Goal: Information Seeking & Learning: Check status

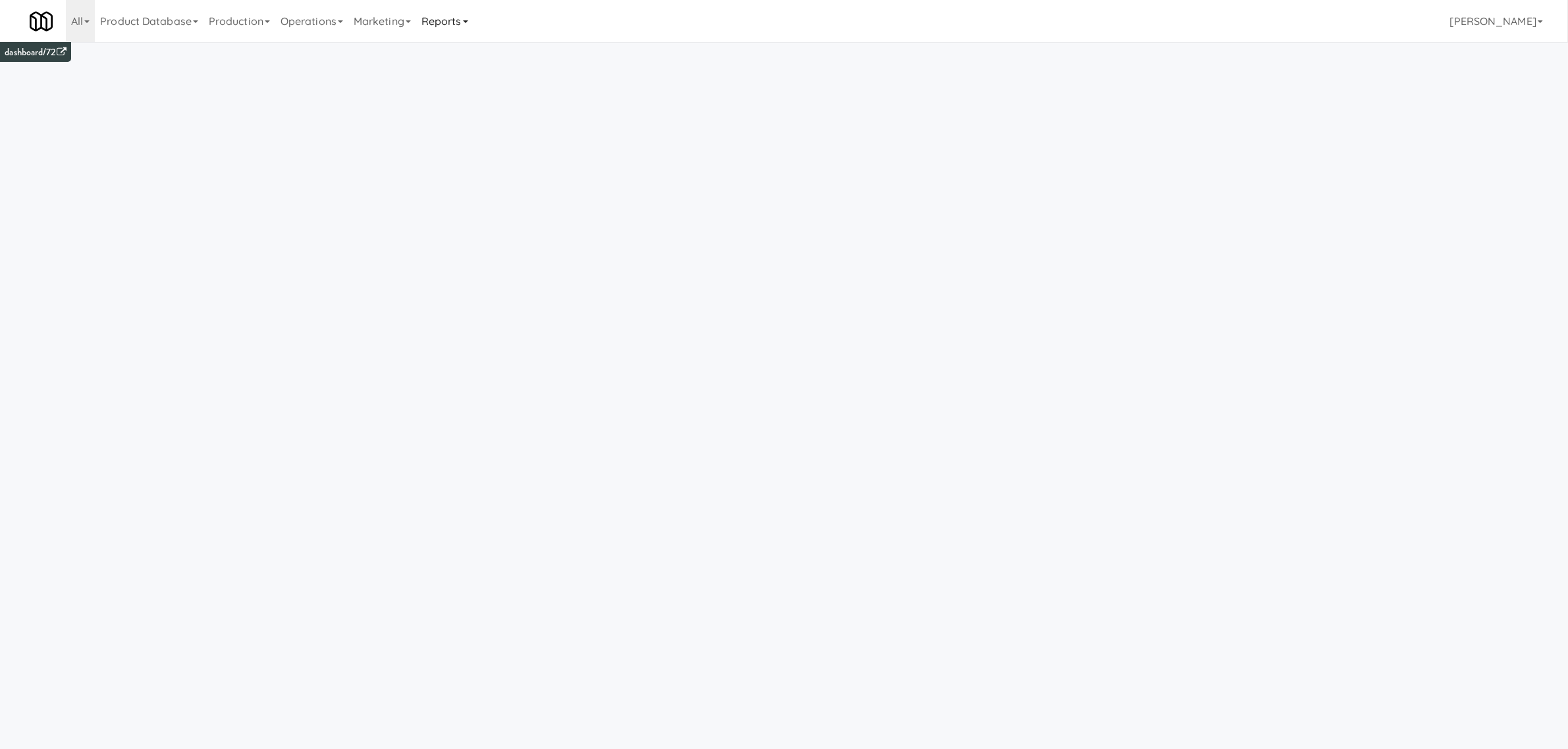
click at [446, 13] on link "Reports" at bounding box center [444, 21] width 57 height 42
click at [462, 99] on link "Payouts" at bounding box center [469, 104] width 105 height 24
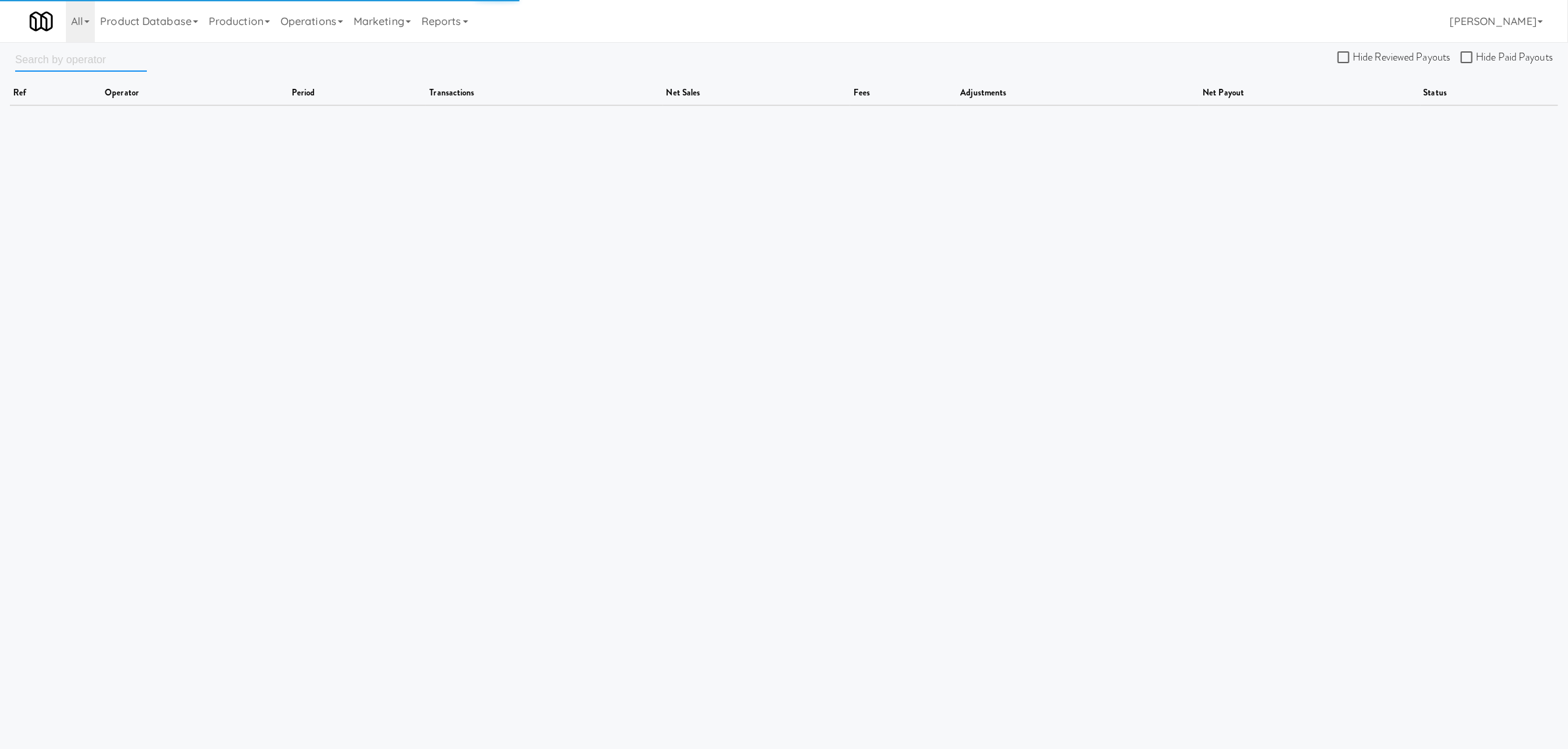
click at [54, 60] on input "text" at bounding box center [81, 60] width 131 height 24
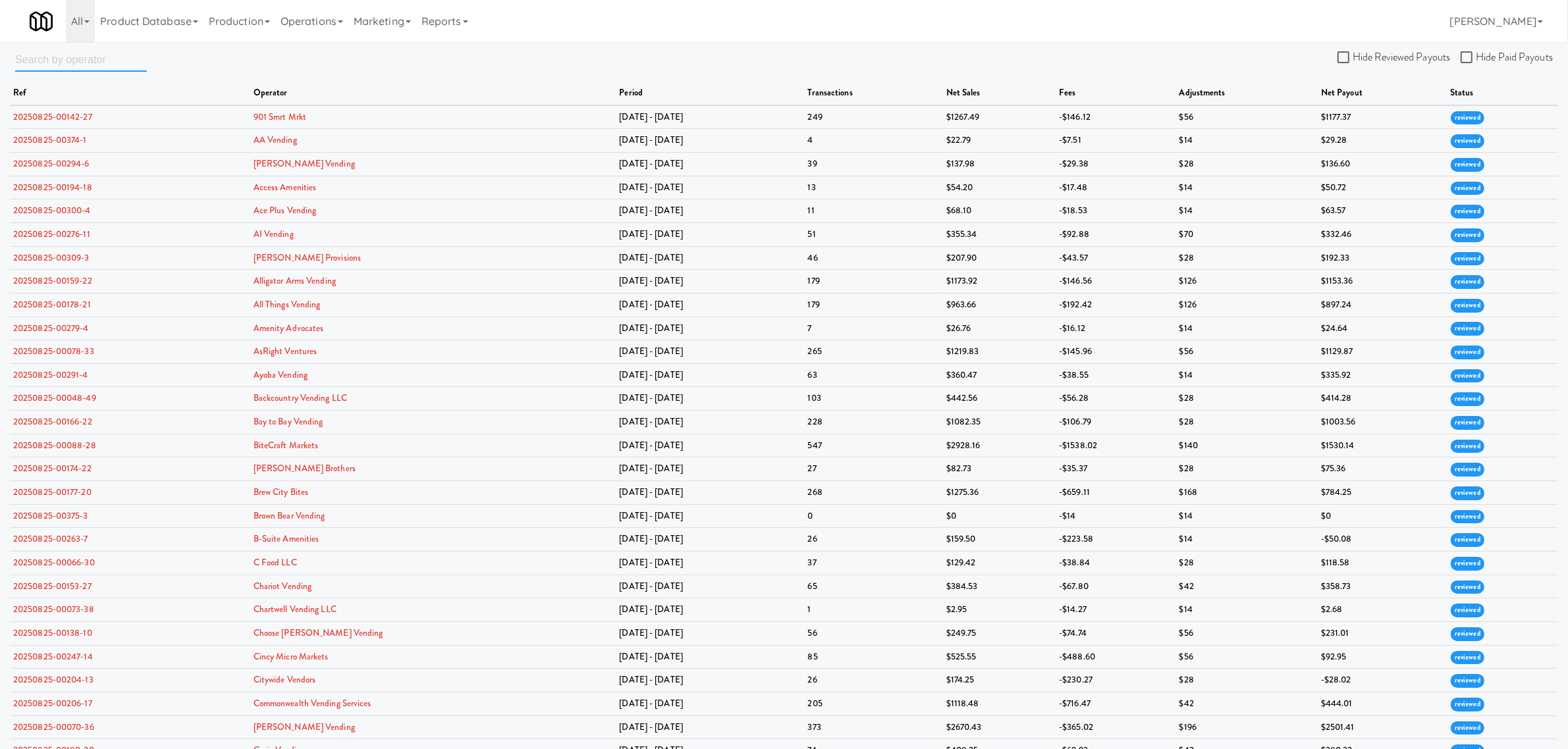
click at [66, 56] on input "text" at bounding box center [81, 60] width 131 height 24
paste input "Vend [US_STATE]"
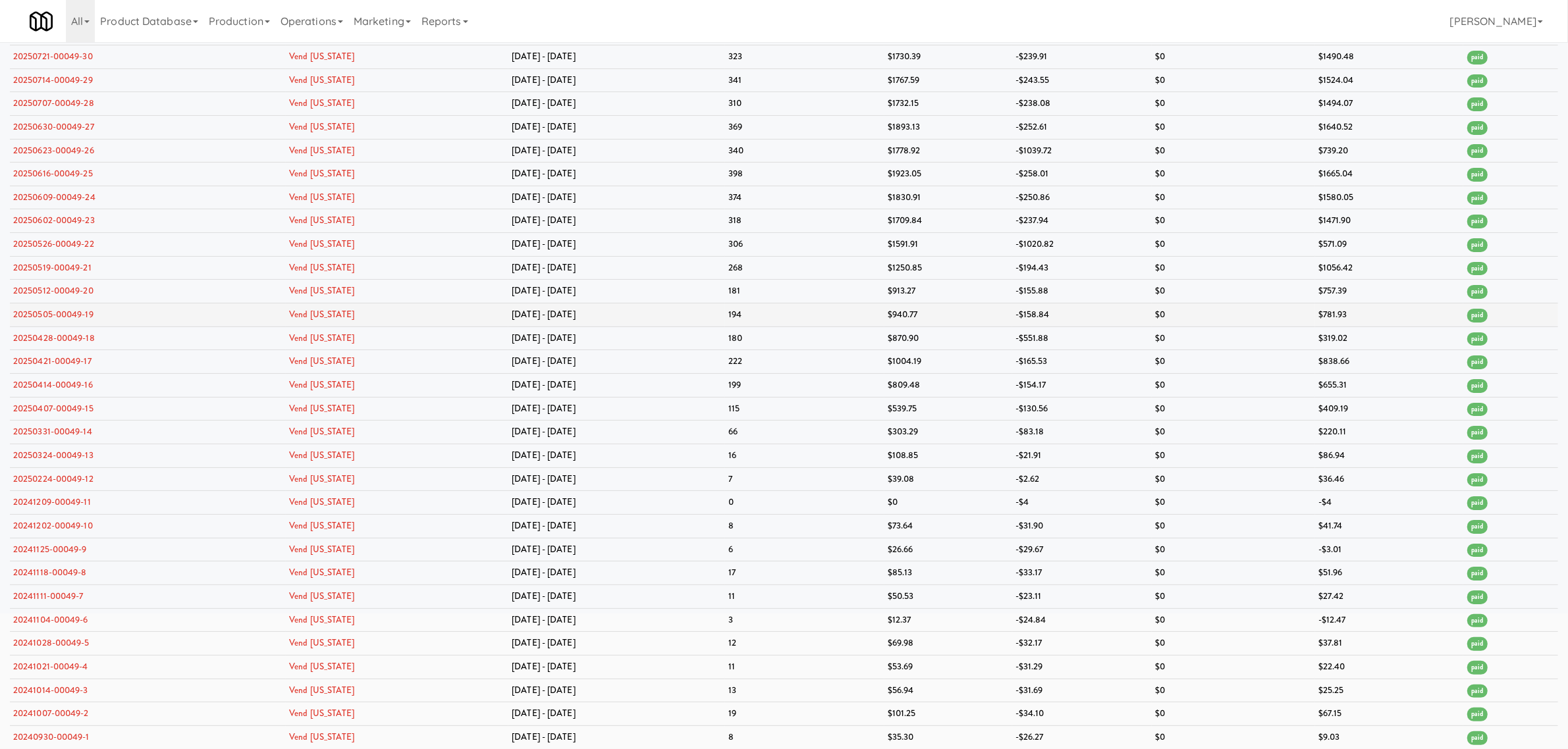
scroll to position [189, 0]
click at [68, 332] on link "20250428-00049-18" at bounding box center [53, 338] width 82 height 12
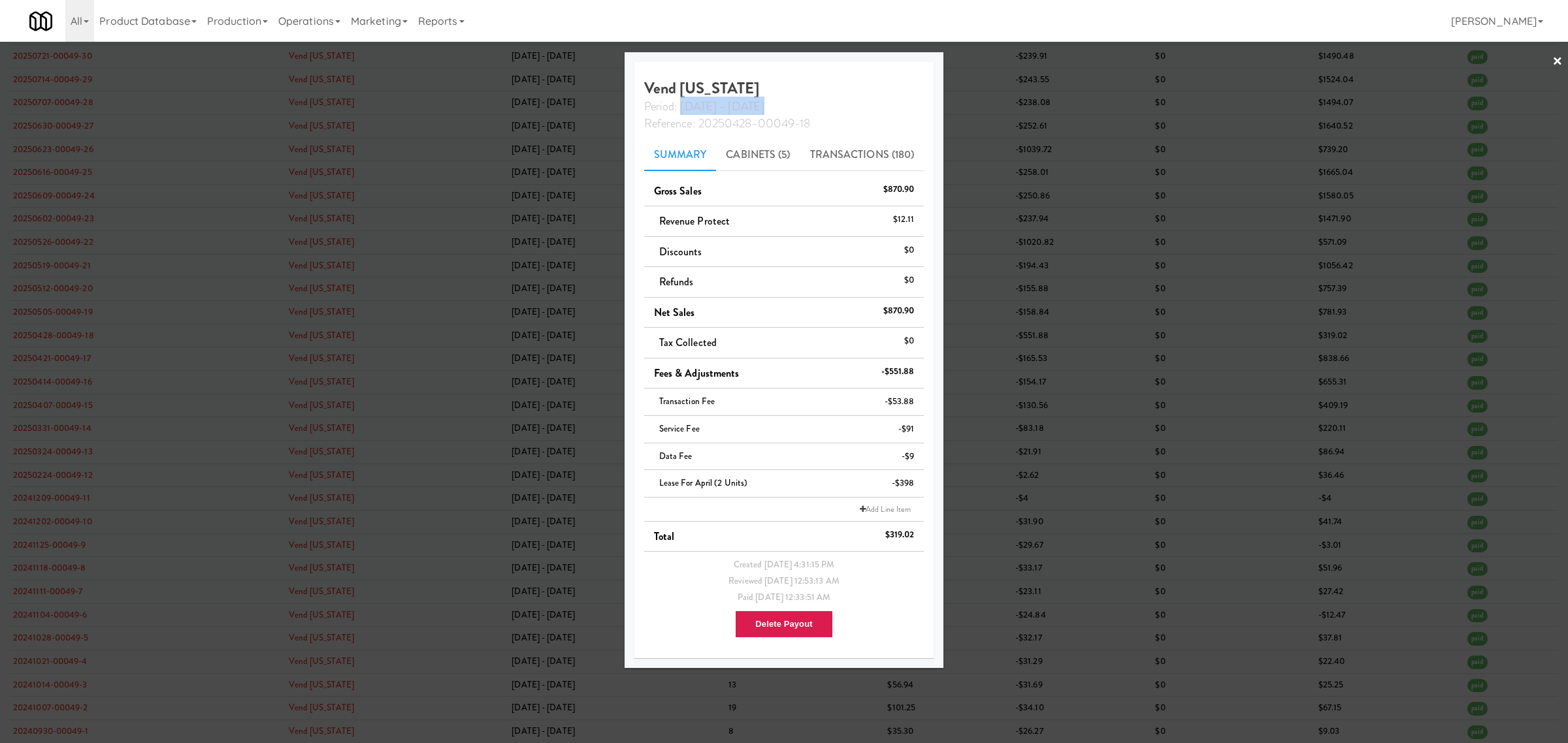
drag, startPoint x: 682, startPoint y: 108, endPoint x: 758, endPoint y: 108, distance: 76.0
click at [758, 108] on div "Period: [DATE] - [DATE]" at bounding box center [784, 105] width 300 height 17
copy span "[DATE] - [DATE]"
click at [719, 11] on div "All 325 Vending [URL][DOMAIN_NAME] 901 Smrt Mrkt [URL][DOMAIN_NAME] 9518002 [GE…" at bounding box center [784, 20] width 1509 height 42
click at [740, 20] on div "All 325 Vending [URL][DOMAIN_NAME] 901 Smrt Mrkt [URL][DOMAIN_NAME] 9518002 [GE…" at bounding box center [784, 20] width 1509 height 42
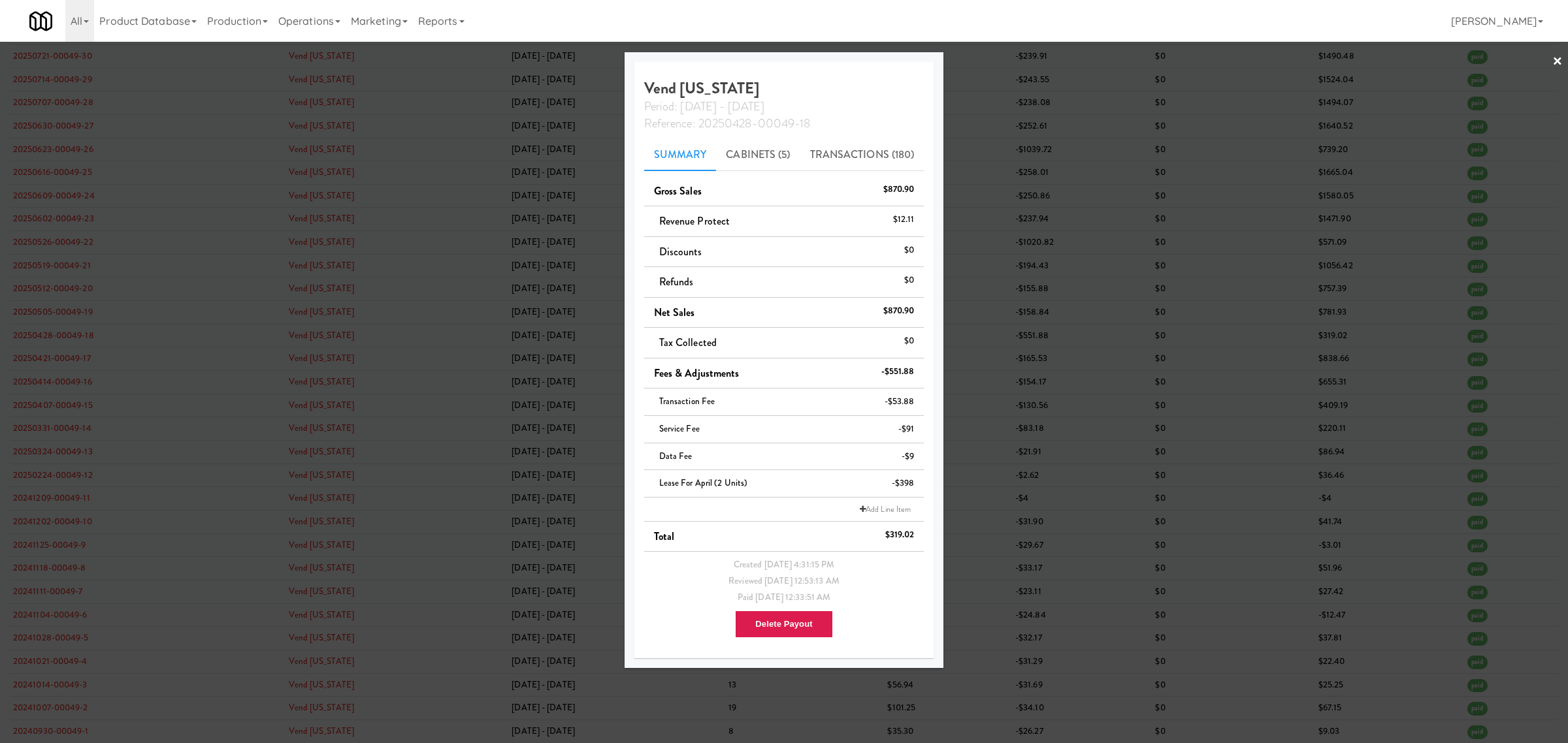
click at [207, 73] on div at bounding box center [784, 371] width 1568 height 743
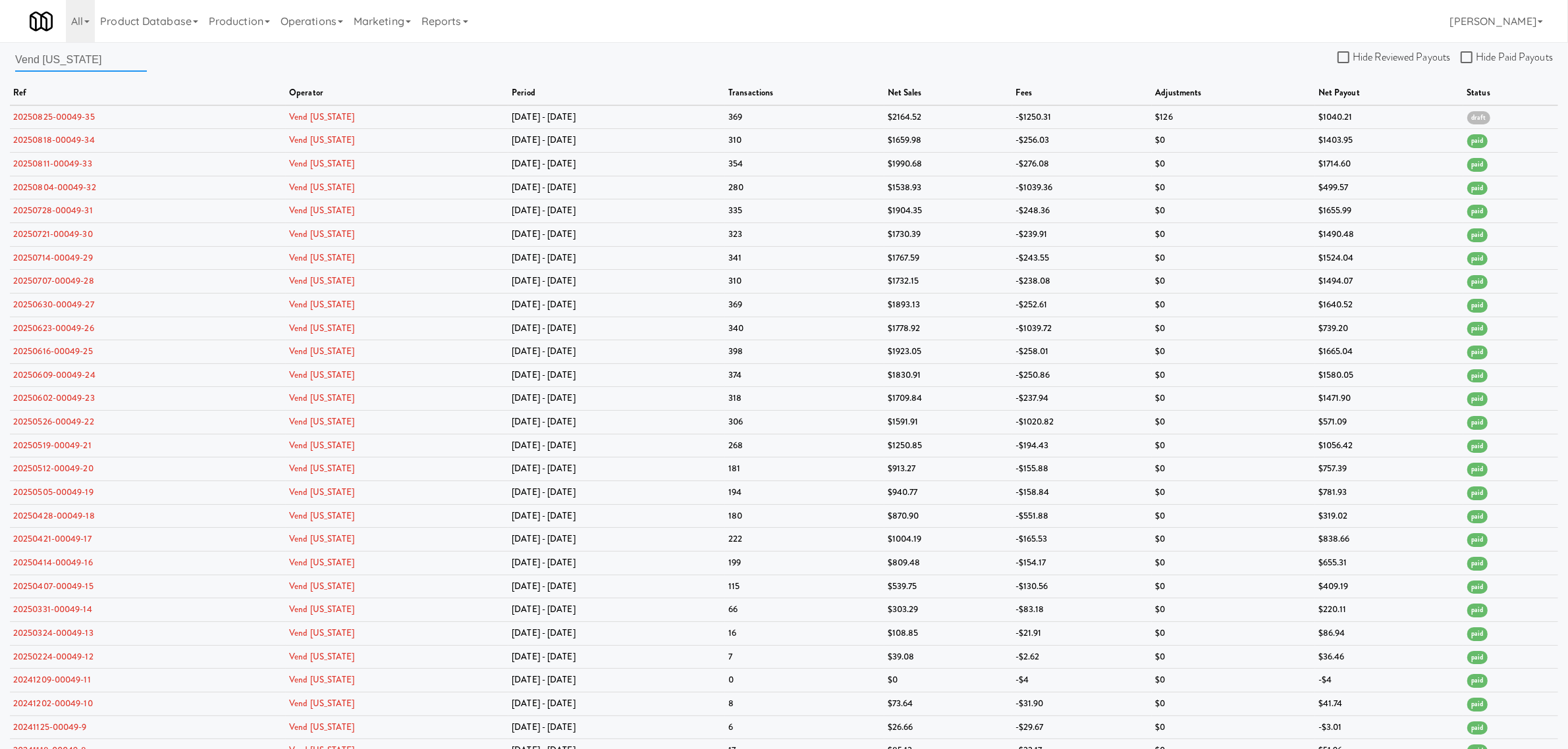
click at [92, 70] on input "Vend [US_STATE]" at bounding box center [81, 60] width 131 height 24
drag, startPoint x: 103, startPoint y: 61, endPoint x: -34, endPoint y: 50, distance: 137.4
click at [0, 50] on html "Okay Okay Select date: previous 2025-Aug next Su Mo Tu We Th Fr Sa 27 28 29 30 …" at bounding box center [784, 374] width 1568 height 749
paste input "[PERSON_NAME] Vending"
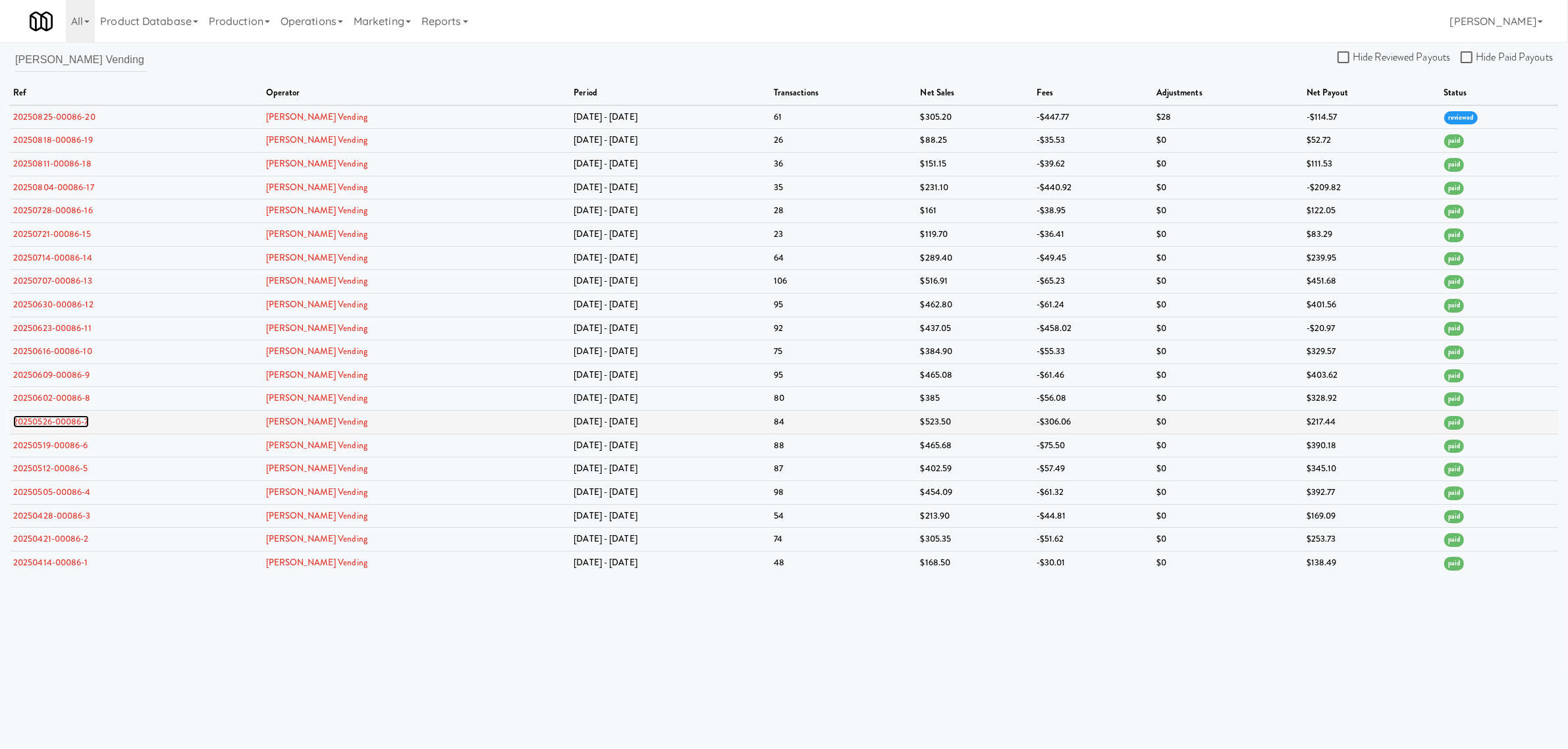
click at [56, 428] on link "20250526-00086-7" at bounding box center [50, 421] width 76 height 12
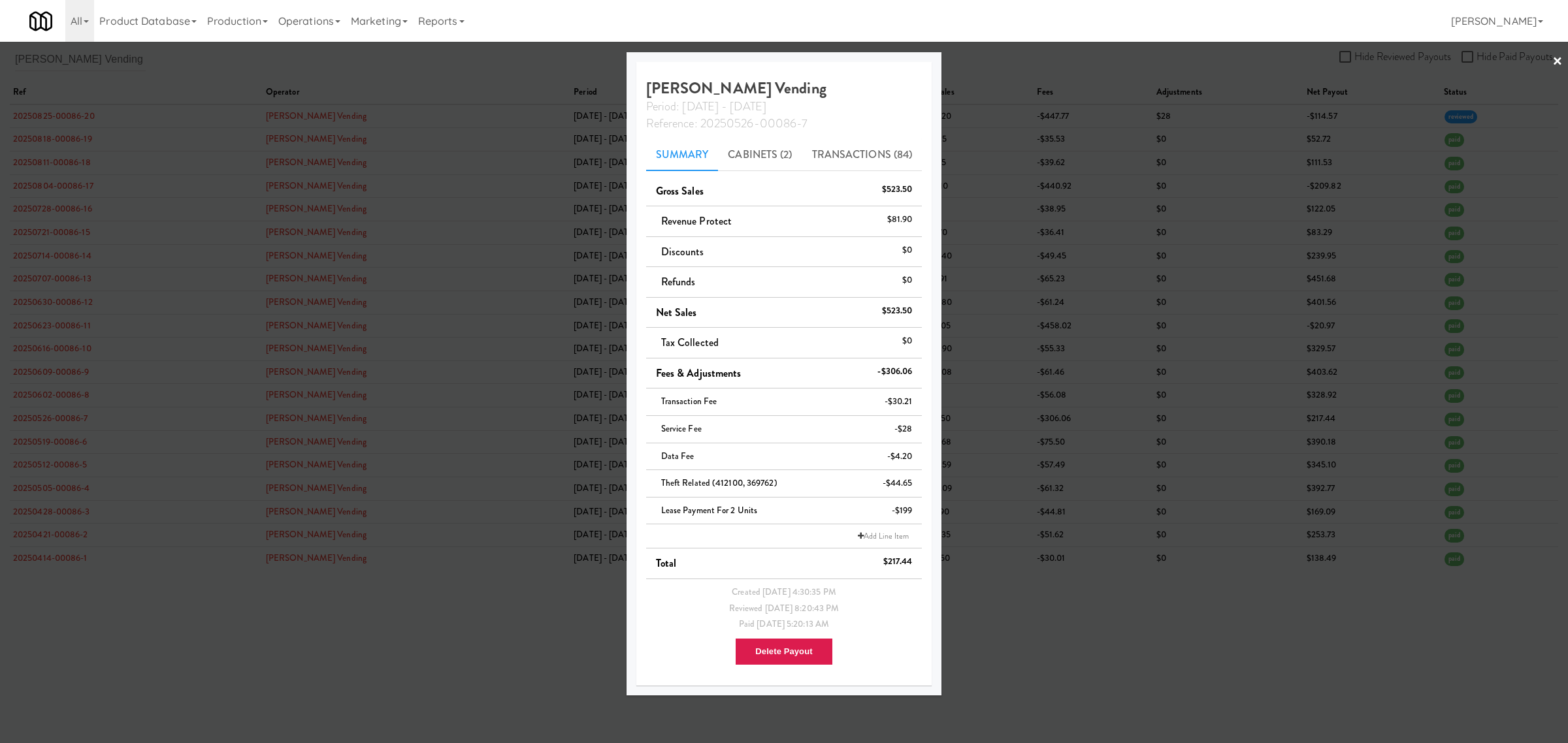
click at [157, 77] on div at bounding box center [784, 371] width 1568 height 743
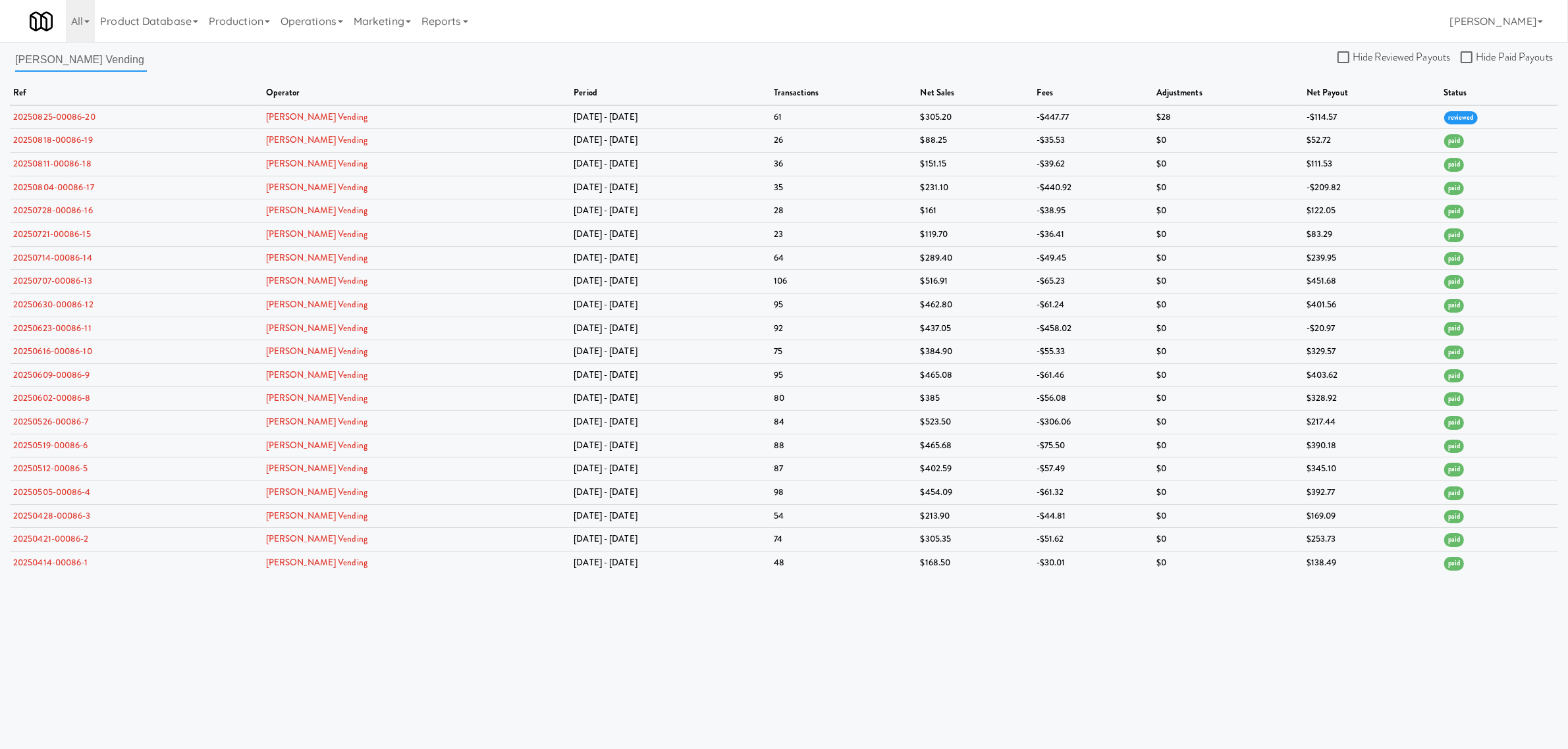
drag, startPoint x: 131, startPoint y: 63, endPoint x: -63, endPoint y: 55, distance: 194.2
click at [0, 55] on html "Okay Okay Select date: previous 2025-Aug next Su Mo Tu We Th Fr Sa 27 28 29 30 …" at bounding box center [784, 374] width 1568 height 749
paste input "Vend [US_STATE]"
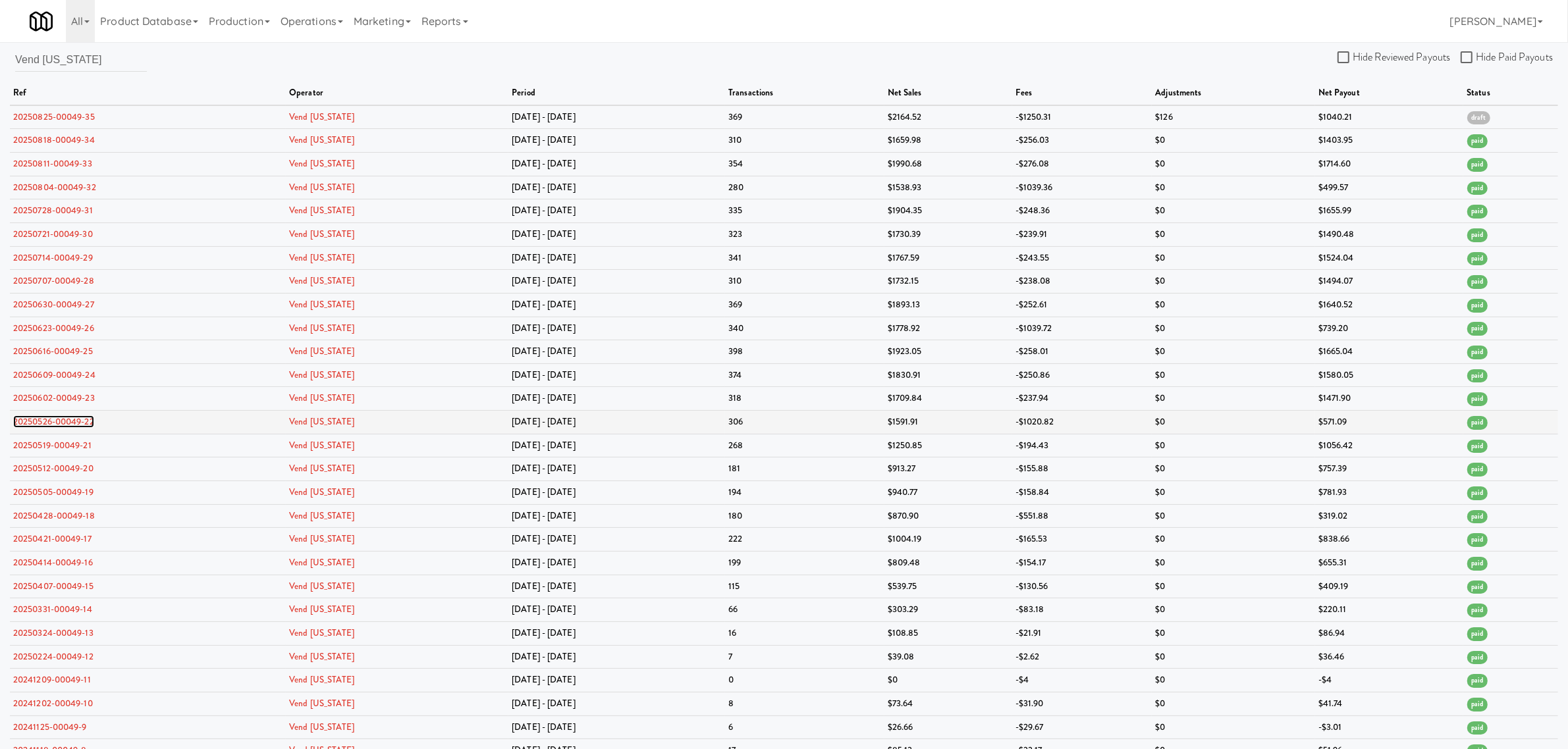
click at [74, 423] on link "20250526-00049-22" at bounding box center [53, 421] width 81 height 12
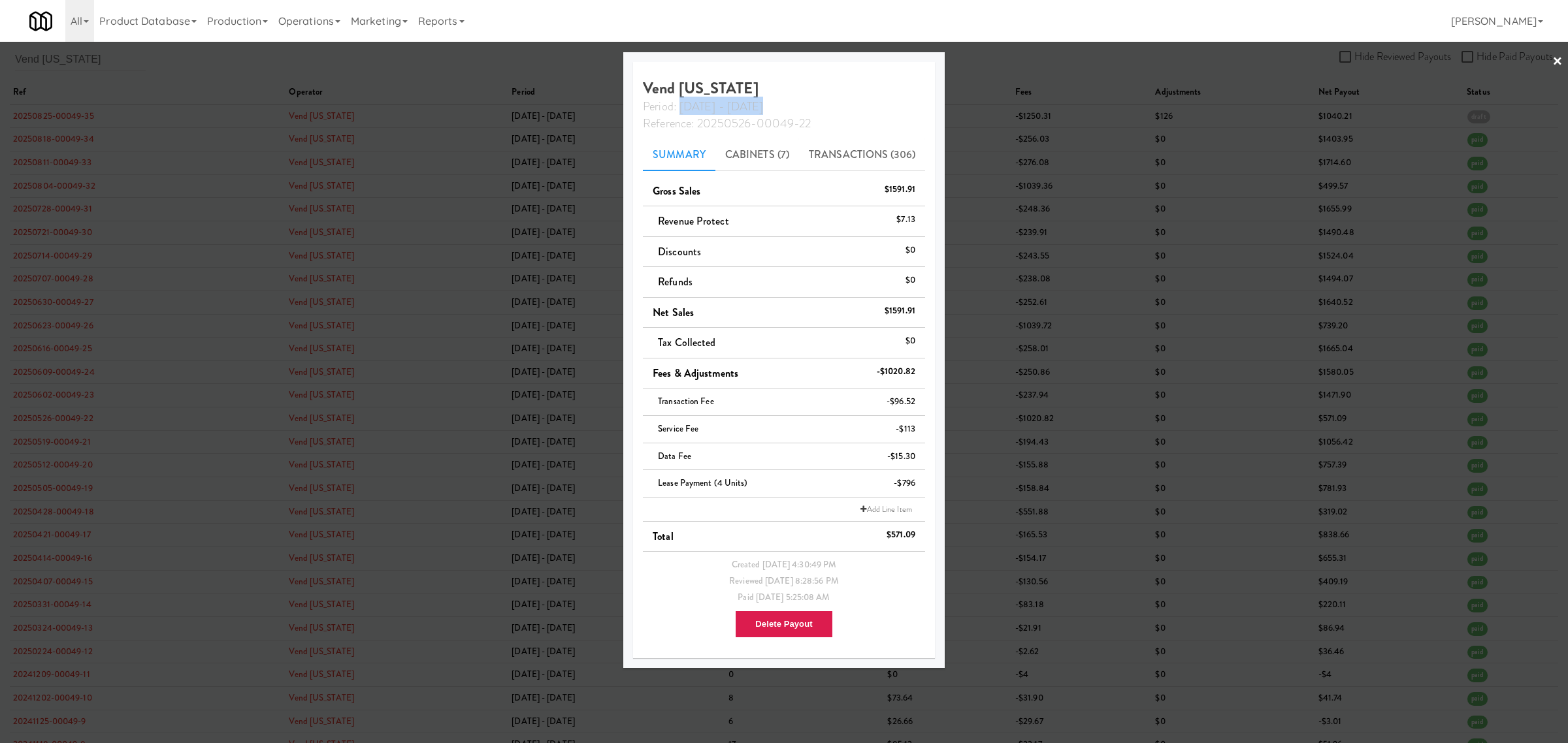
drag, startPoint x: 765, startPoint y: 100, endPoint x: 682, endPoint y: 102, distance: 83.0
click at [682, 102] on div "Period: [DATE] - [DATE]" at bounding box center [784, 105] width 301 height 17
copy span "[DATE] - [DATE]"
click at [97, 62] on div at bounding box center [784, 371] width 1568 height 743
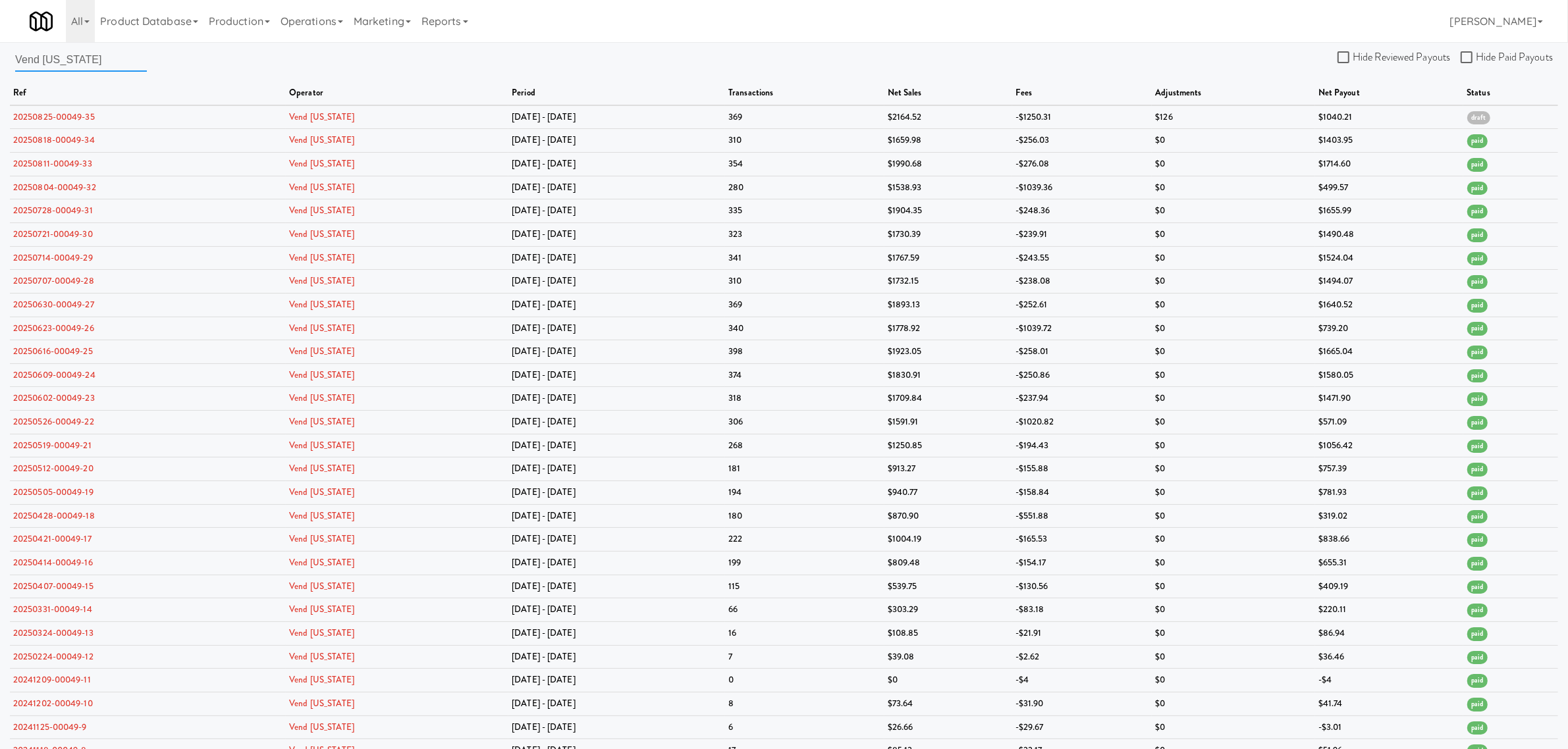
drag, startPoint x: 103, startPoint y: 61, endPoint x: -29, endPoint y: 47, distance: 132.7
click at [0, 47] on html "Okay Okay Select date: previous 2025-Aug next Su Mo Tu We Th Fr Sa 27 28 29 30 …" at bounding box center [784, 374] width 1568 height 749
paste input "WarriorVend"
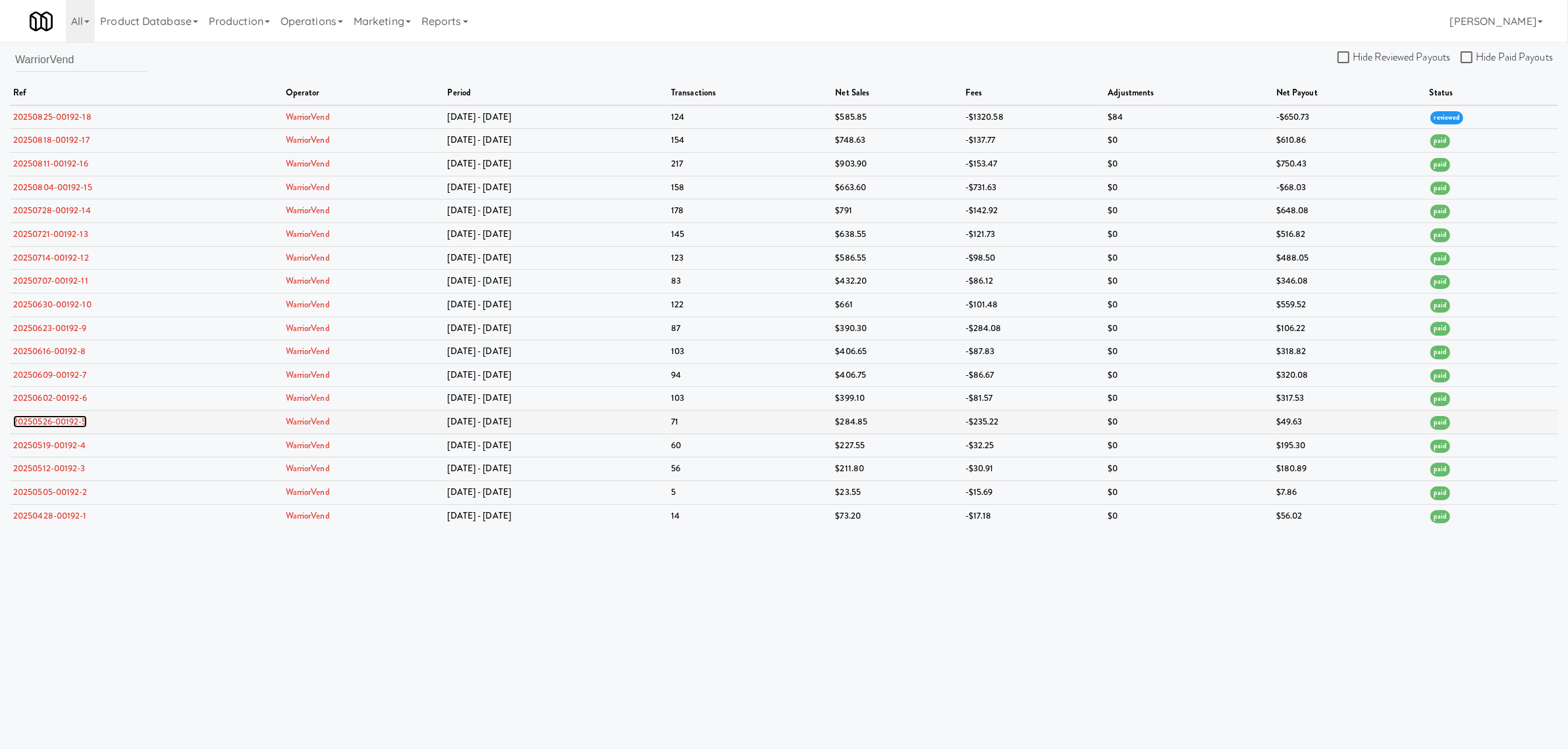
click at [74, 423] on link "20250526-00192-5" at bounding box center [50, 421] width 74 height 12
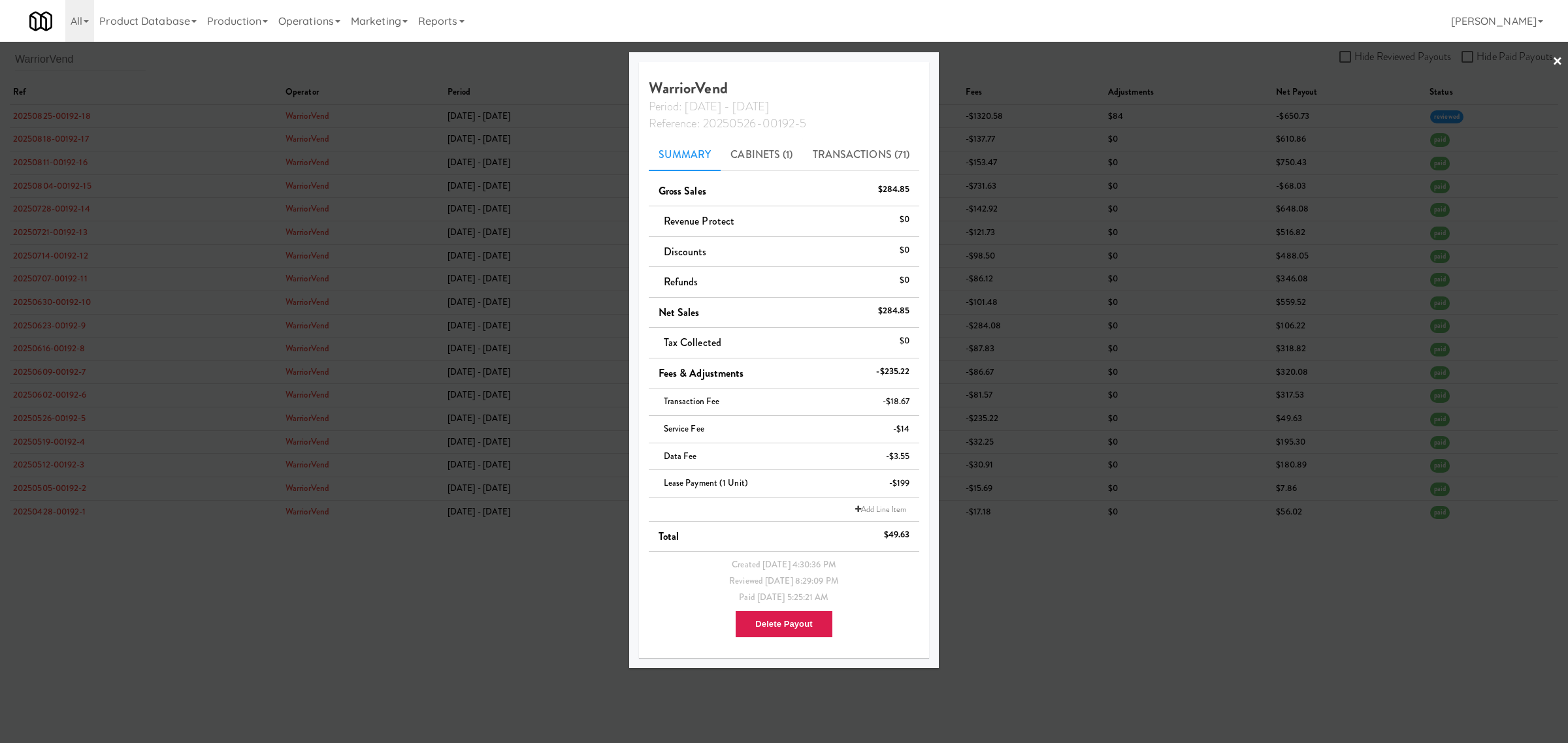
click at [155, 53] on div at bounding box center [784, 371] width 1568 height 743
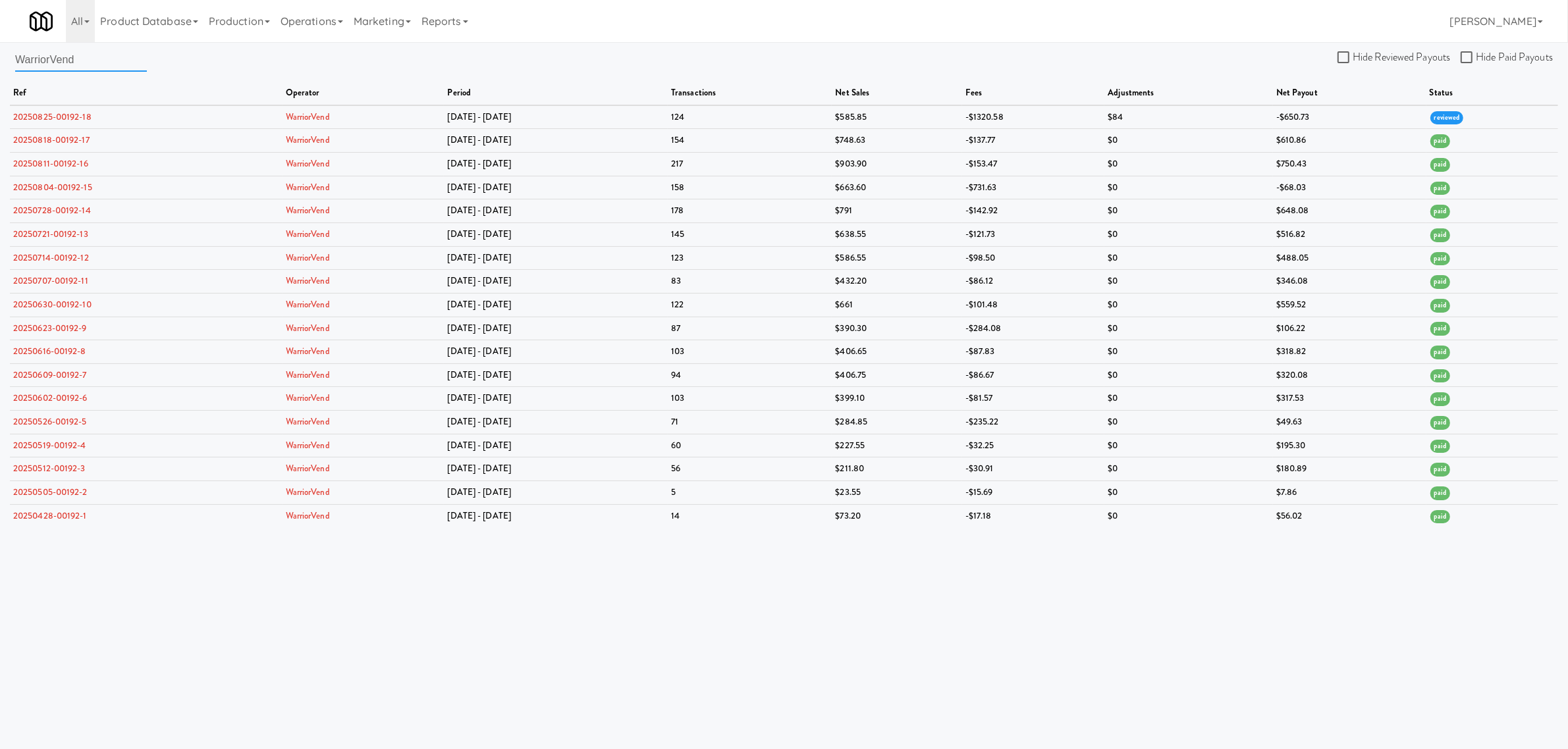
drag, startPoint x: 111, startPoint y: 60, endPoint x: -65, endPoint y: 60, distance: 176.0
click at [0, 60] on html "Okay Okay Select date: previous 2025-Aug next Su Mo Tu We Th Fr Sa 27 28 29 30 …" at bounding box center [784, 374] width 1568 height 749
paste input "Nashville Vending Solutions"
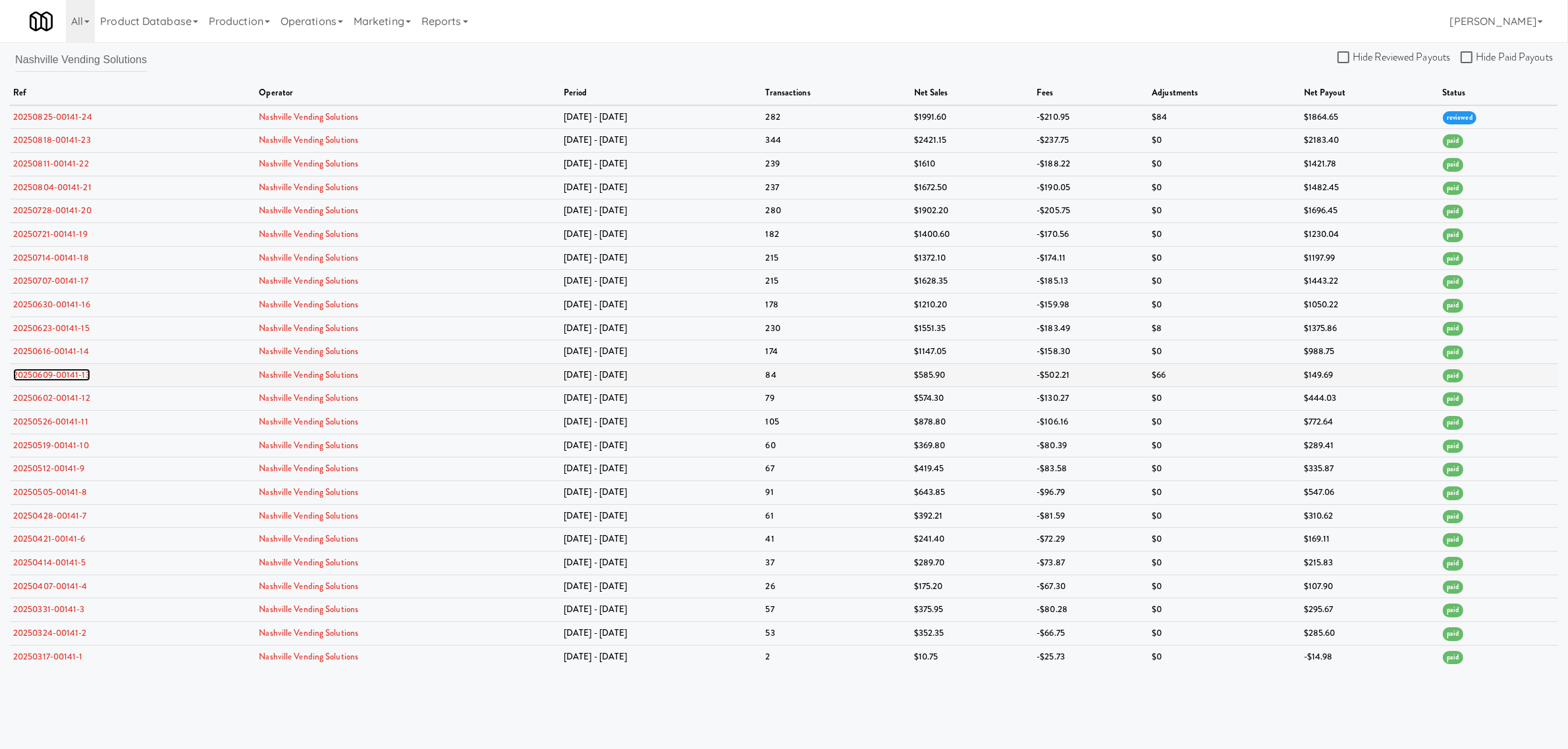
click at [56, 376] on link "20250609-00141-13" at bounding box center [51, 375] width 77 height 12
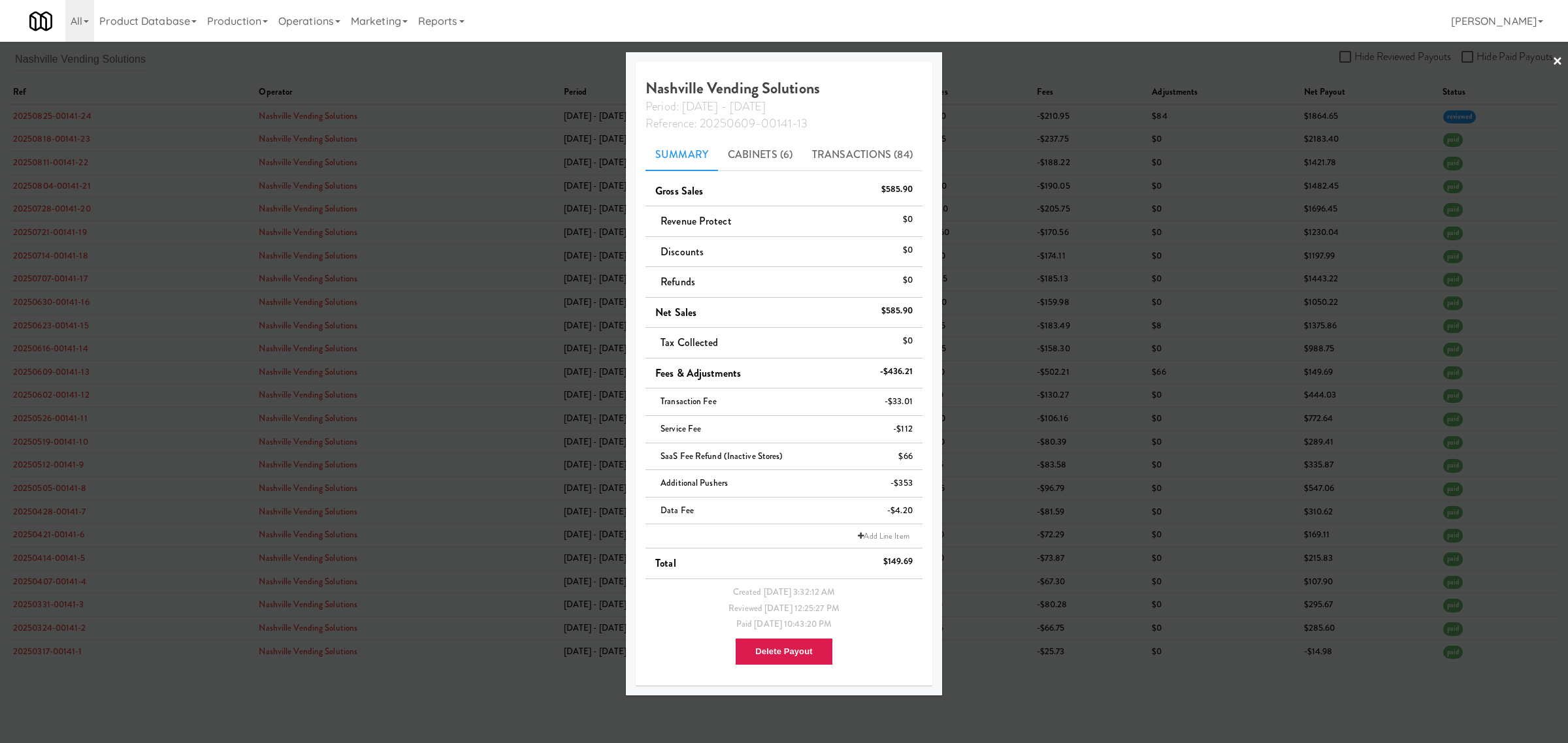
click at [135, 70] on div at bounding box center [784, 371] width 1568 height 743
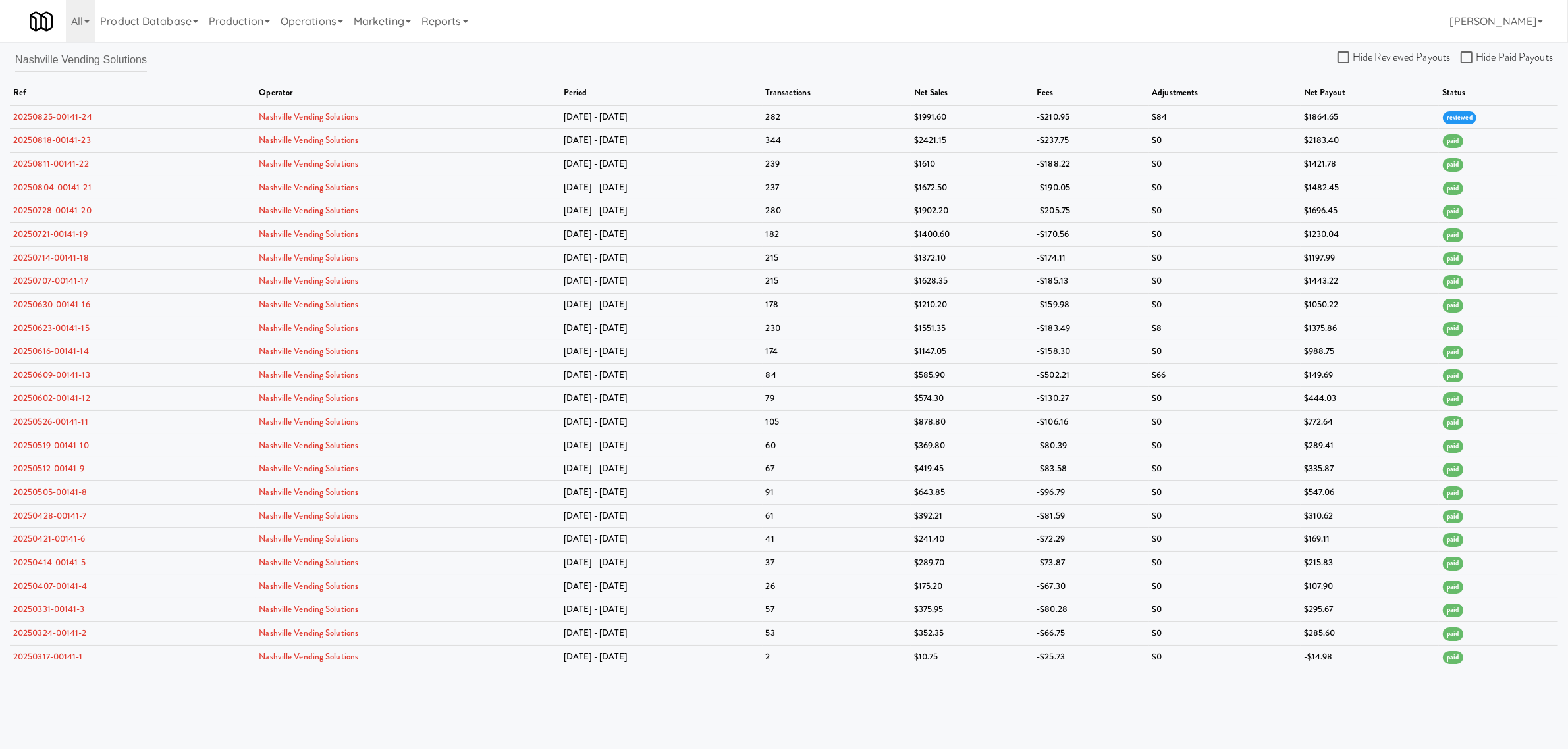
click at [12, 60] on div "Nashville Vending Solutions Hide Reviewed Payouts Hide Paid Payouts ref operato…" at bounding box center [784, 357] width 1568 height 621
drag, startPoint x: 15, startPoint y: 57, endPoint x: 165, endPoint y: 57, distance: 150.0
click at [165, 57] on div "Nashville Vending Solutions Hide Reviewed Payouts Hide Paid Payouts ref operato…" at bounding box center [784, 357] width 1568 height 621
paste input "Star Family Market"
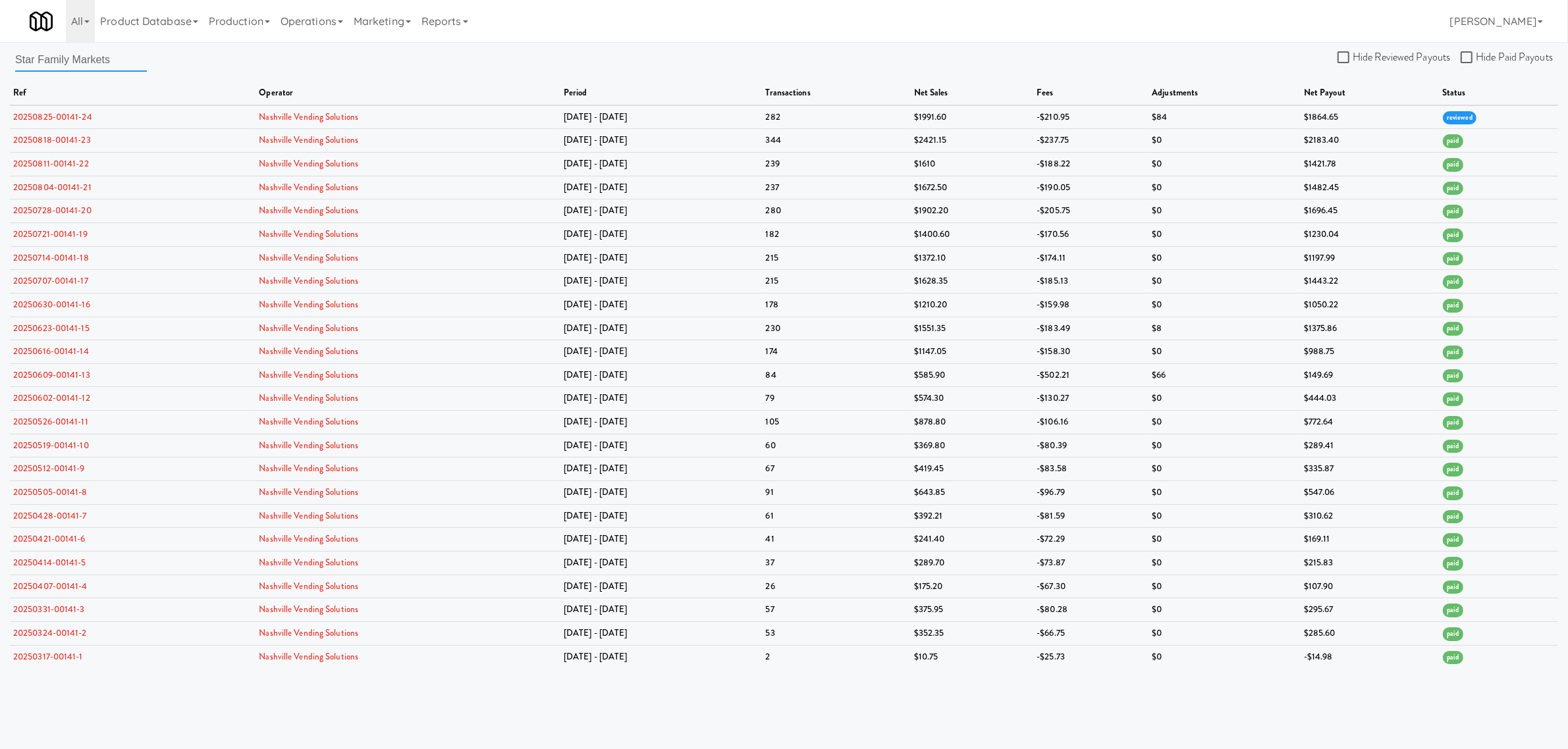
scroll to position [0, 0]
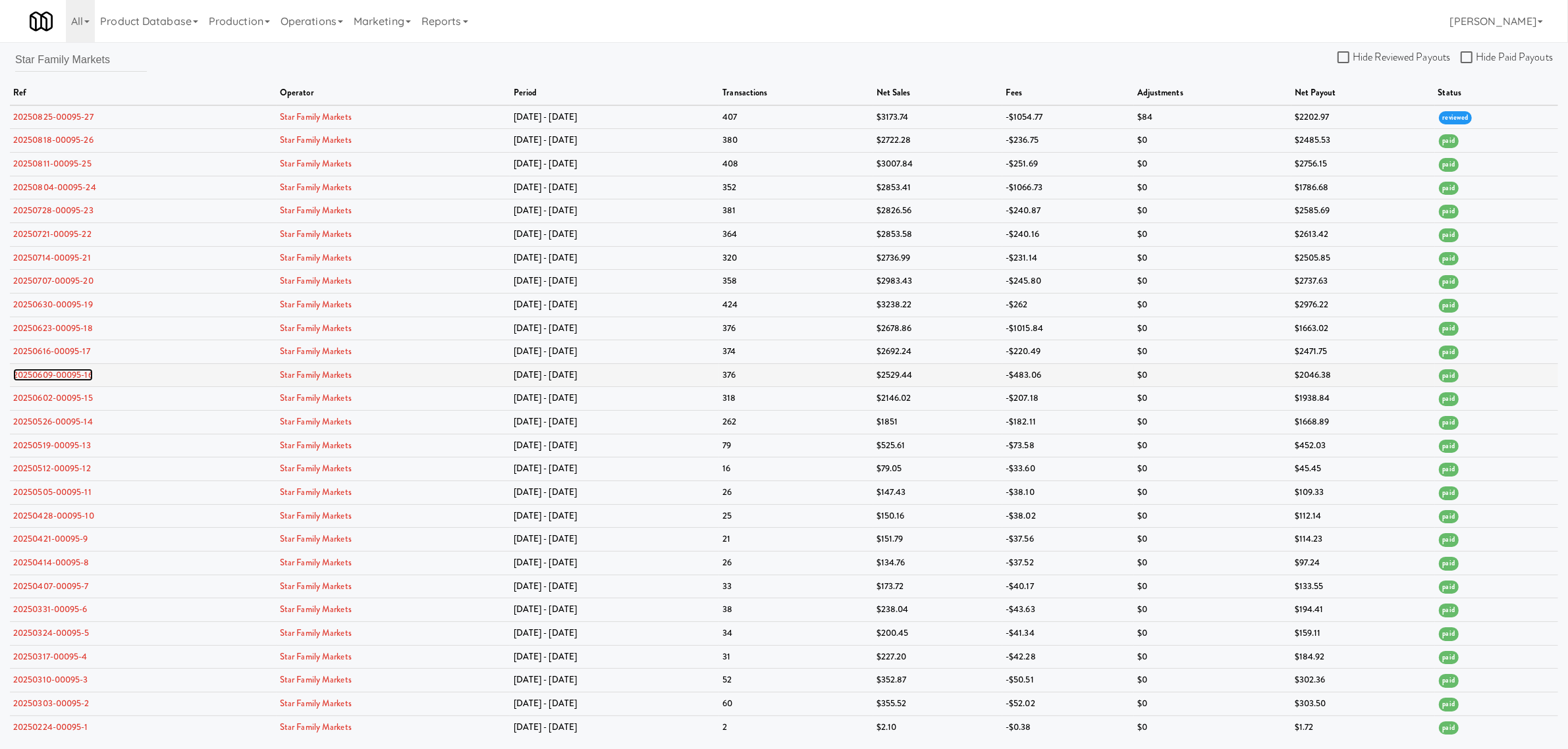
click at [55, 374] on link "20250609-00095-16" at bounding box center [53, 375] width 79 height 12
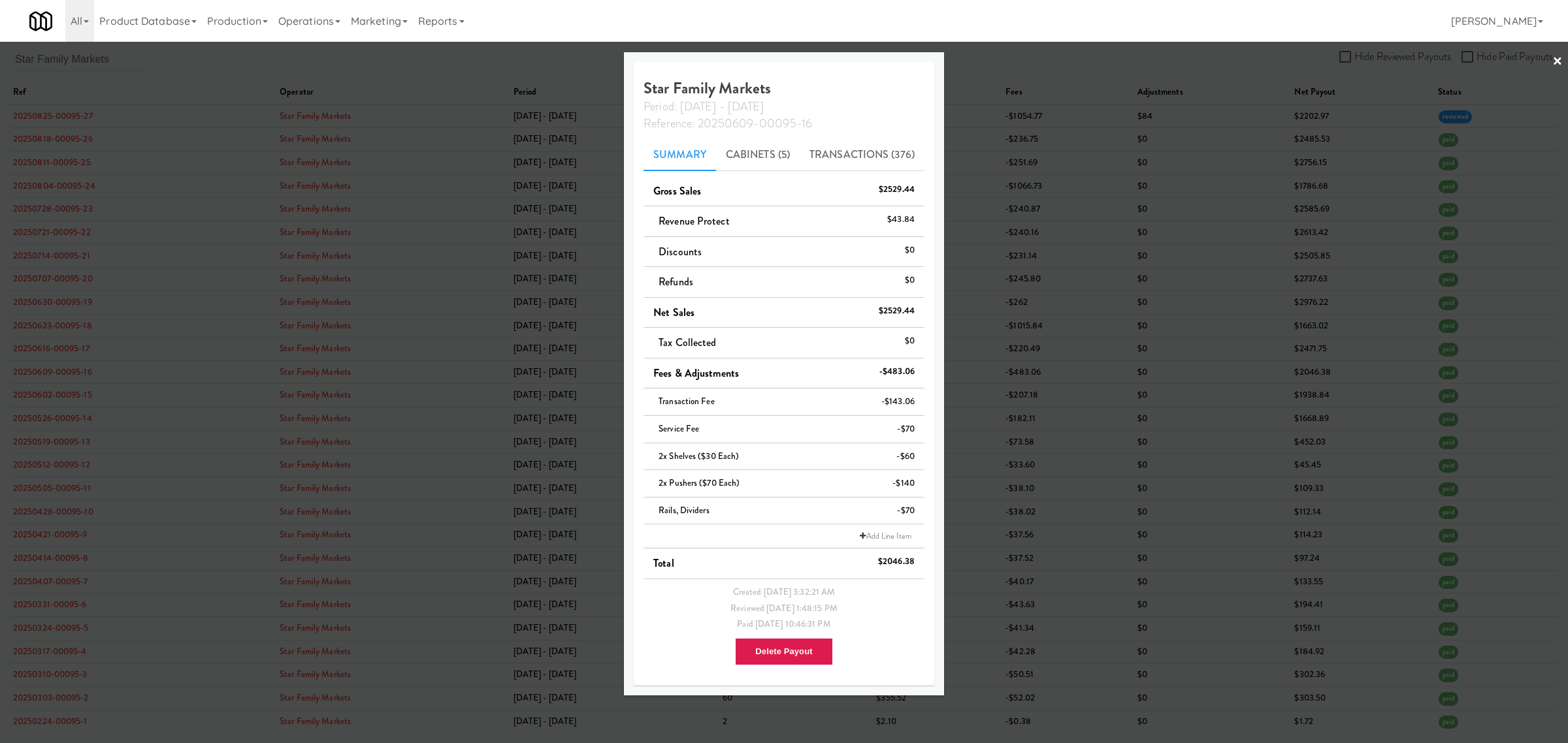
click at [254, 62] on div at bounding box center [784, 371] width 1568 height 743
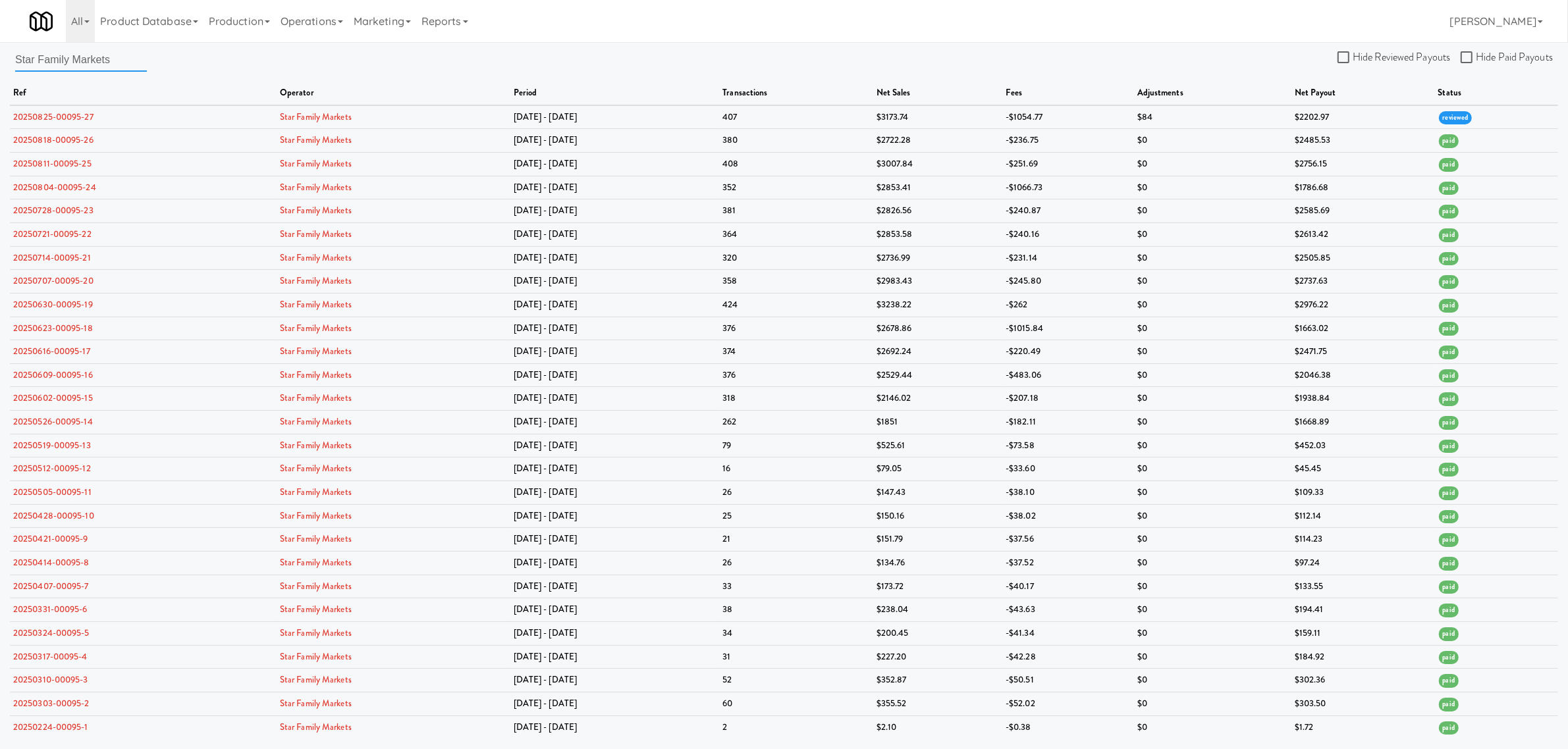
click at [111, 66] on input "Star Family Markets" at bounding box center [81, 60] width 131 height 24
drag, startPoint x: 117, startPoint y: 66, endPoint x: -27, endPoint y: 58, distance: 144.2
click at [0, 58] on html "Okay Okay Select date: previous 2025-Aug next Su Mo Tu We Th Fr Sa 27 28 29 30 …" at bounding box center [784, 374] width 1568 height 749
paste input "Dusky & Co. Vending"
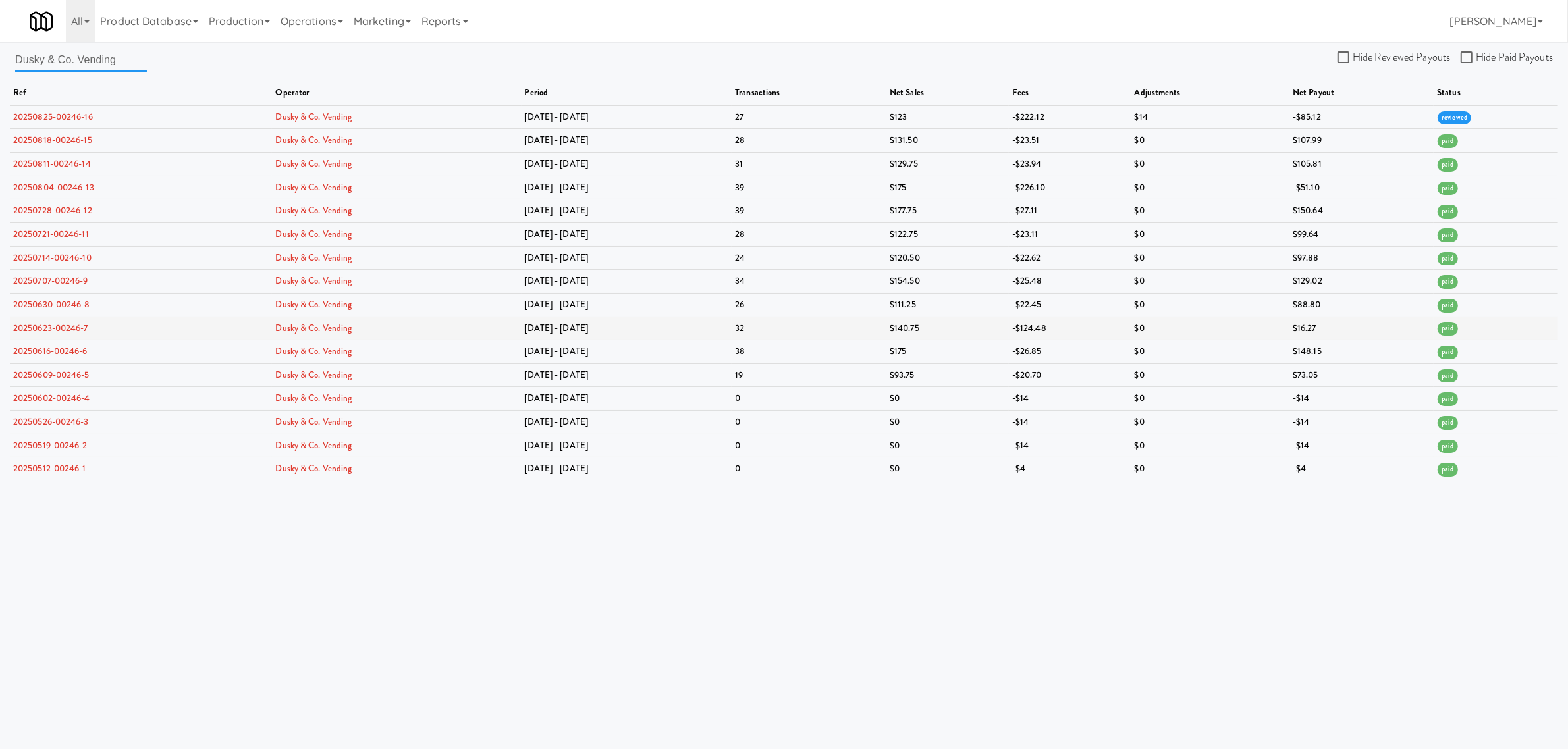
type input "Dusky & Co. Vending"
click at [56, 331] on link "20250623-00246-7" at bounding box center [50, 328] width 75 height 12
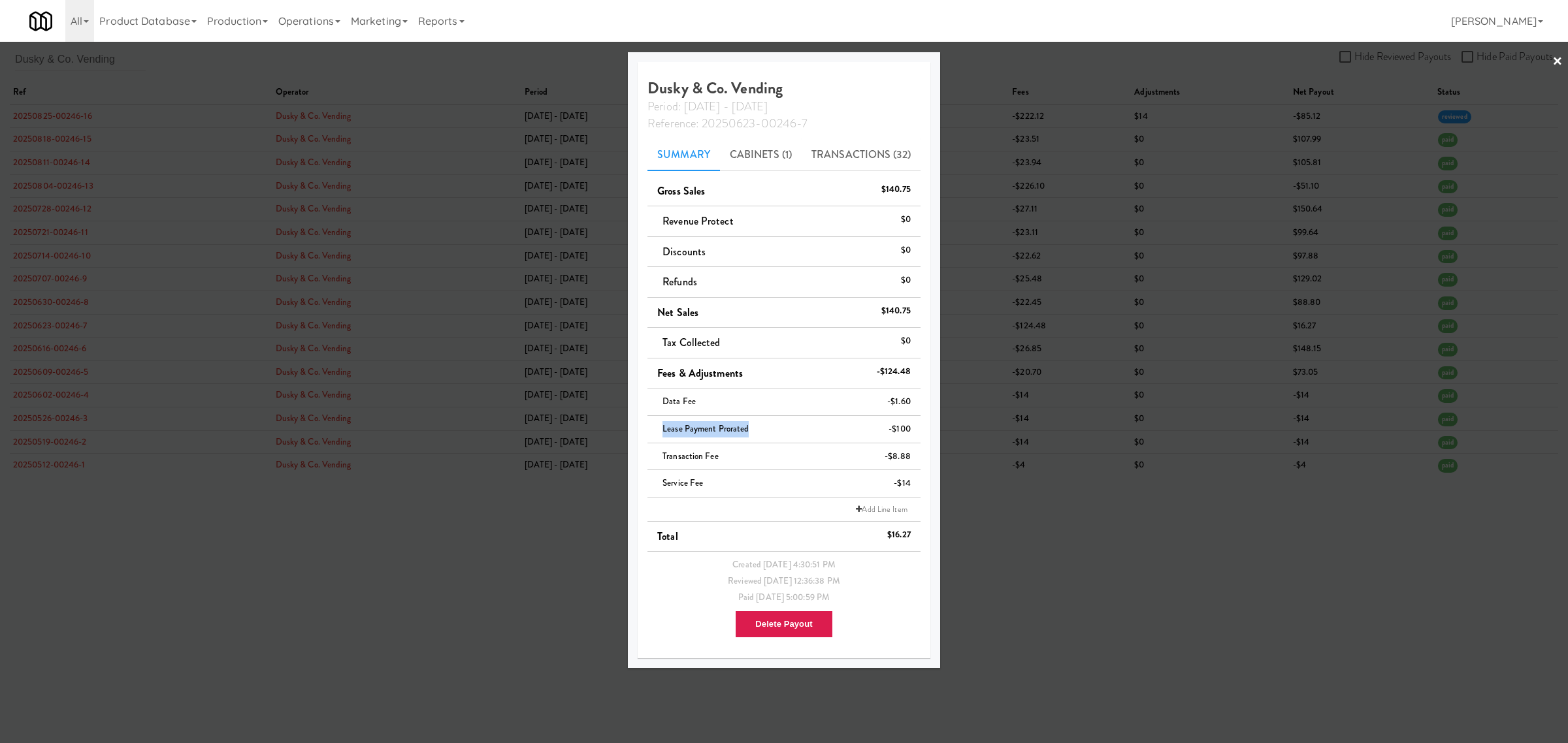
drag, startPoint x: 764, startPoint y: 426, endPoint x: 637, endPoint y: 426, distance: 127.0
click at [637, 426] on div "Dusky & Co. Vending Period: [DATE] - [DATE] Reference: 20250623-00246-7 Summary…" at bounding box center [784, 360] width 312 height 616
copy span "Lease payment prorated"
click at [110, 63] on div at bounding box center [784, 371] width 1568 height 743
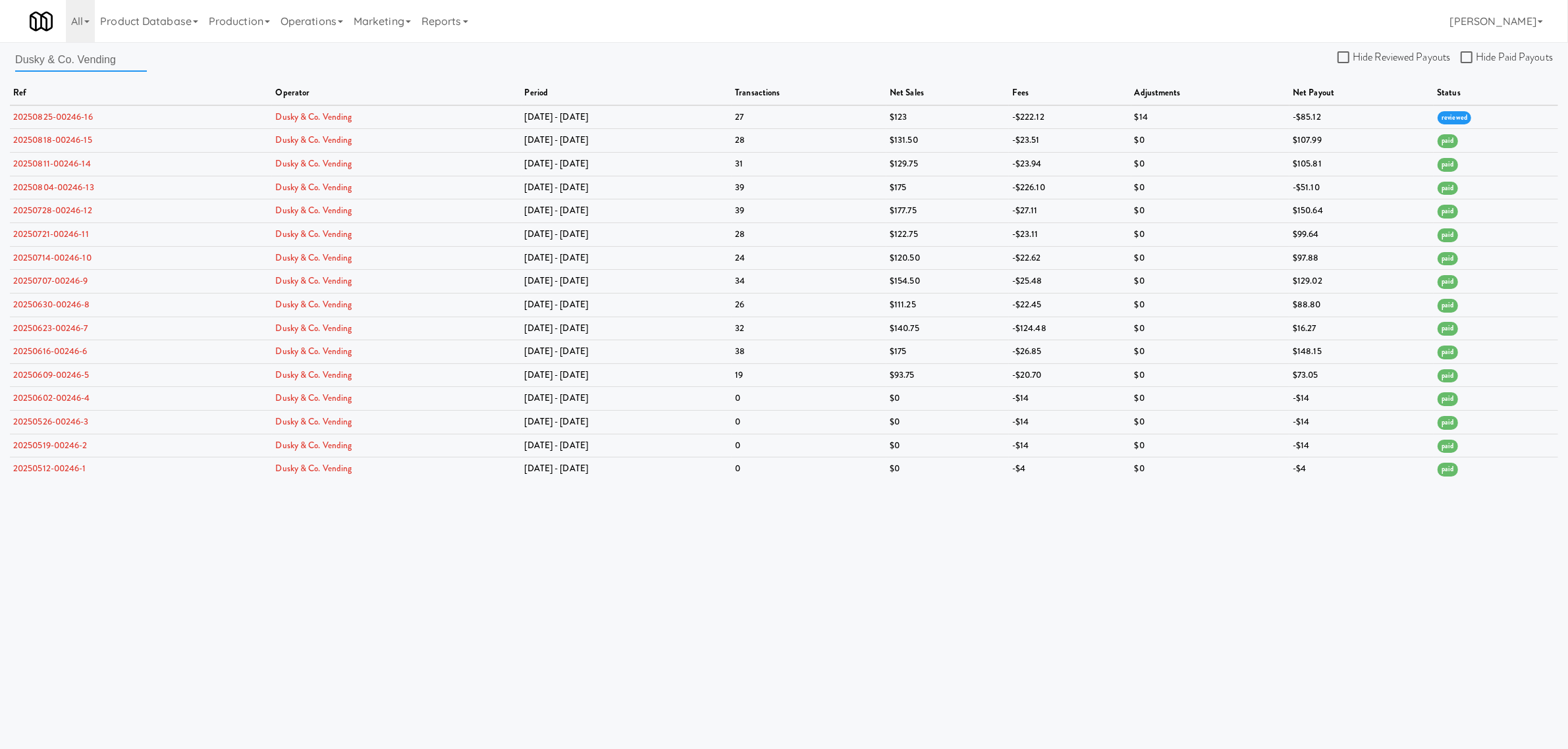
drag, startPoint x: 121, startPoint y: 60, endPoint x: -36, endPoint y: 50, distance: 157.3
click at [0, 50] on html "Okay Okay Select date: previous 2025-Aug next Su Mo Tu We Th Fr Sa 27 28 29 30 …" at bounding box center [784, 374] width 1568 height 749
paste input "Commonwealth Vending Services"
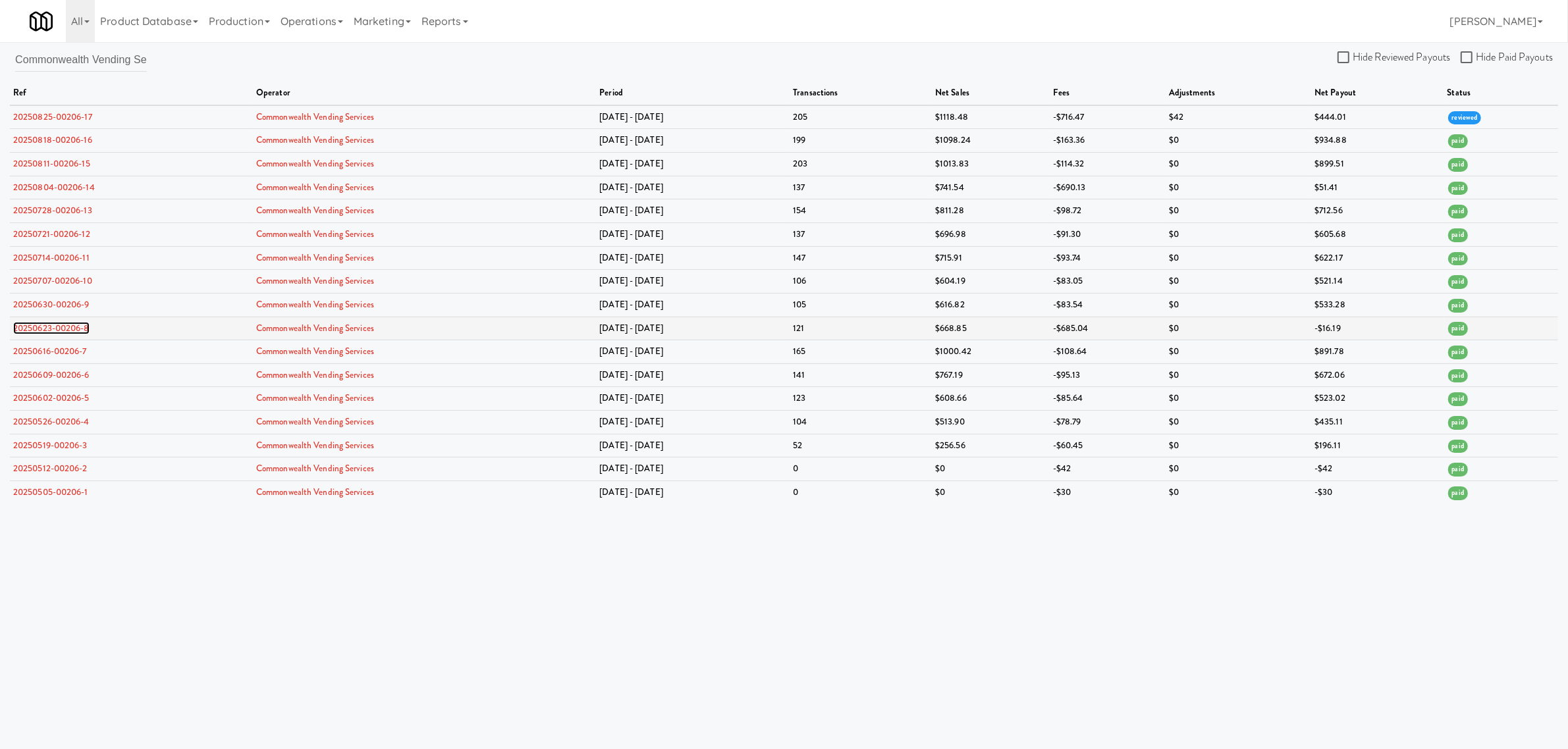
click at [68, 329] on link "20250623-00206-8" at bounding box center [51, 328] width 76 height 12
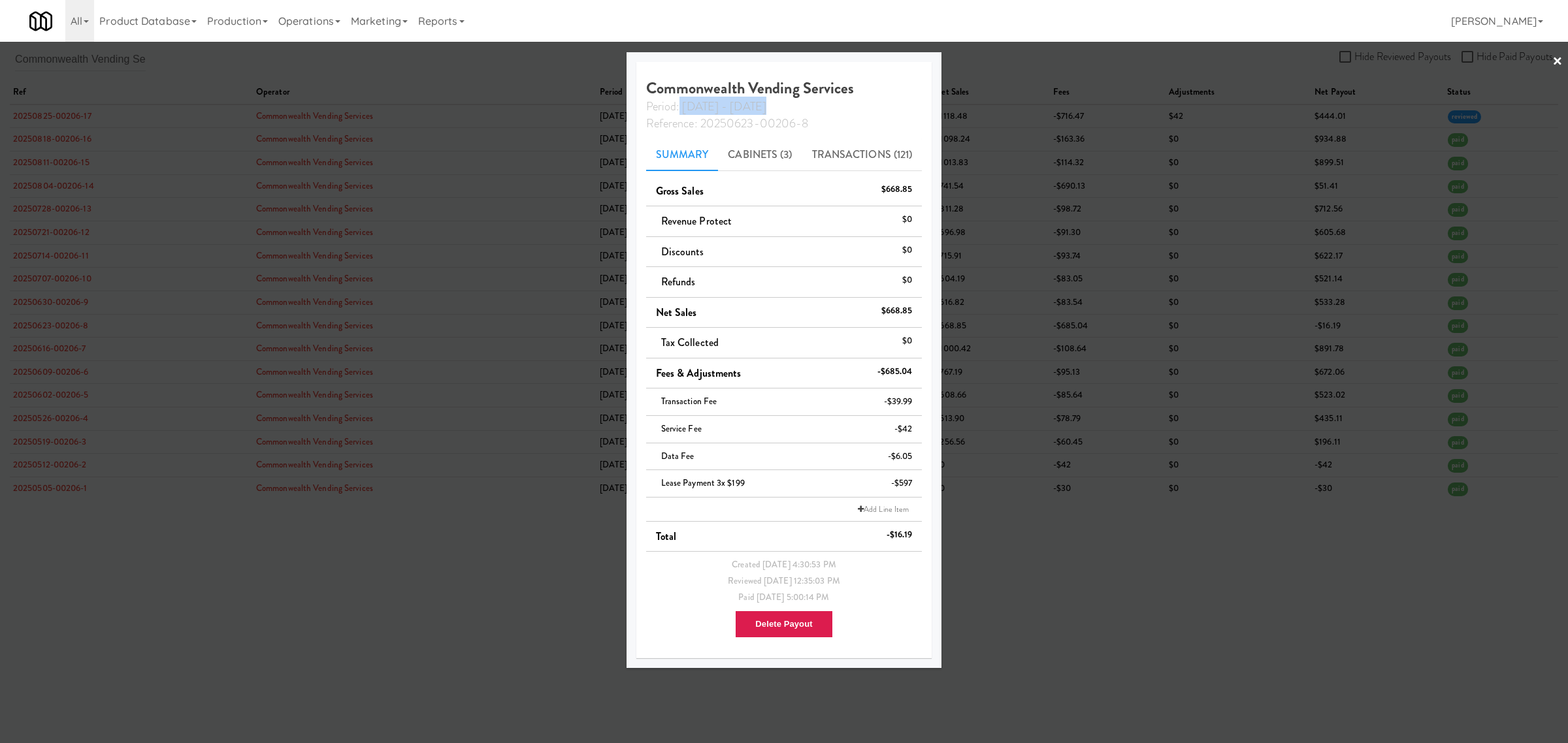
drag, startPoint x: 680, startPoint y: 105, endPoint x: 755, endPoint y: 105, distance: 75.0
click at [755, 105] on div "Period: [DATE] - [DATE]" at bounding box center [784, 105] width 296 height 17
copy span "[DATE] - [DATE]"
click at [55, 45] on div at bounding box center [784, 371] width 1568 height 743
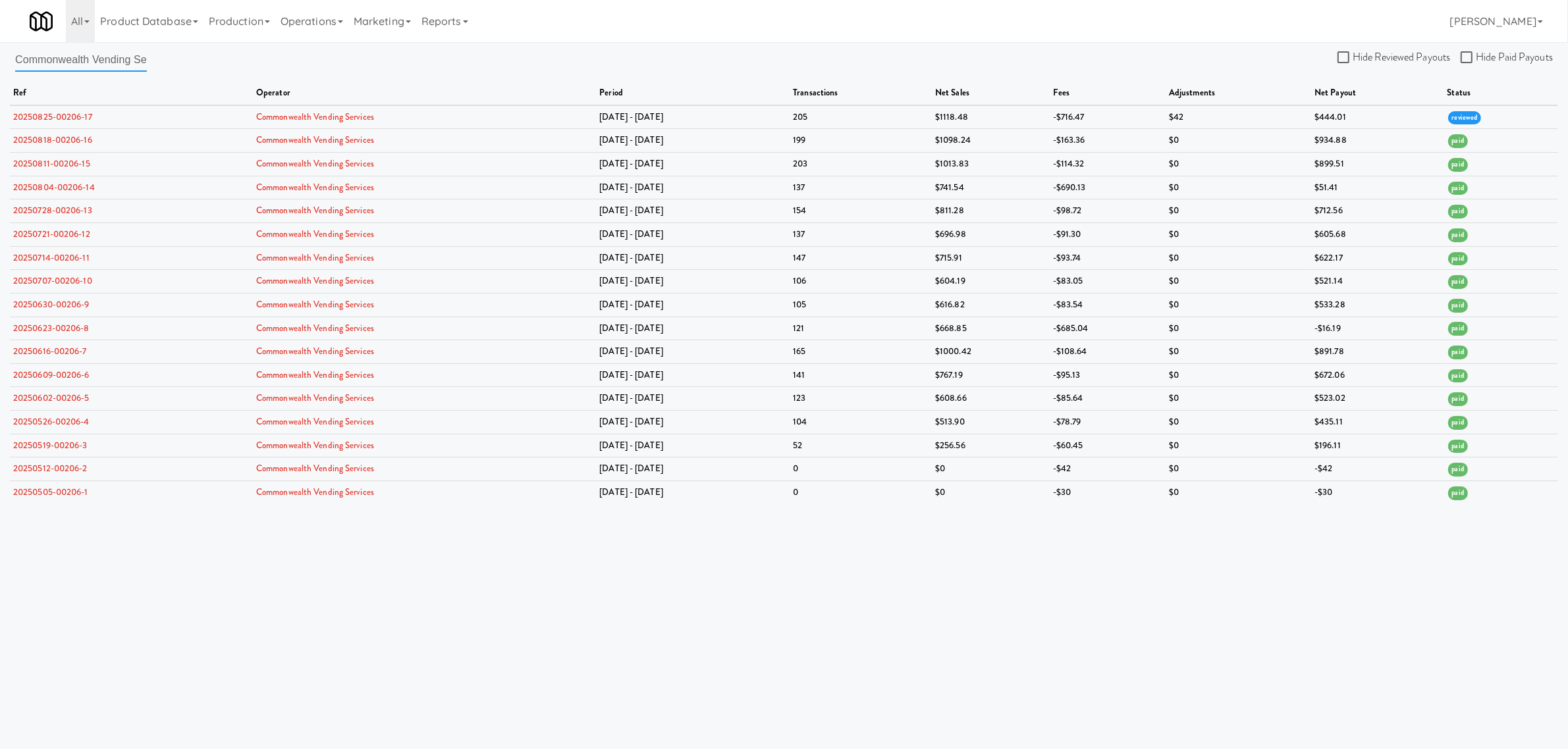
scroll to position [0, 31]
drag, startPoint x: 66, startPoint y: 60, endPoint x: 281, endPoint y: 60, distance: 215.0
click at [281, 60] on div "Commonwealth Vending Services Hide Reviewed Payouts Hide Paid Payouts ref opera…" at bounding box center [784, 276] width 1568 height 457
paste input "incy Micro Market"
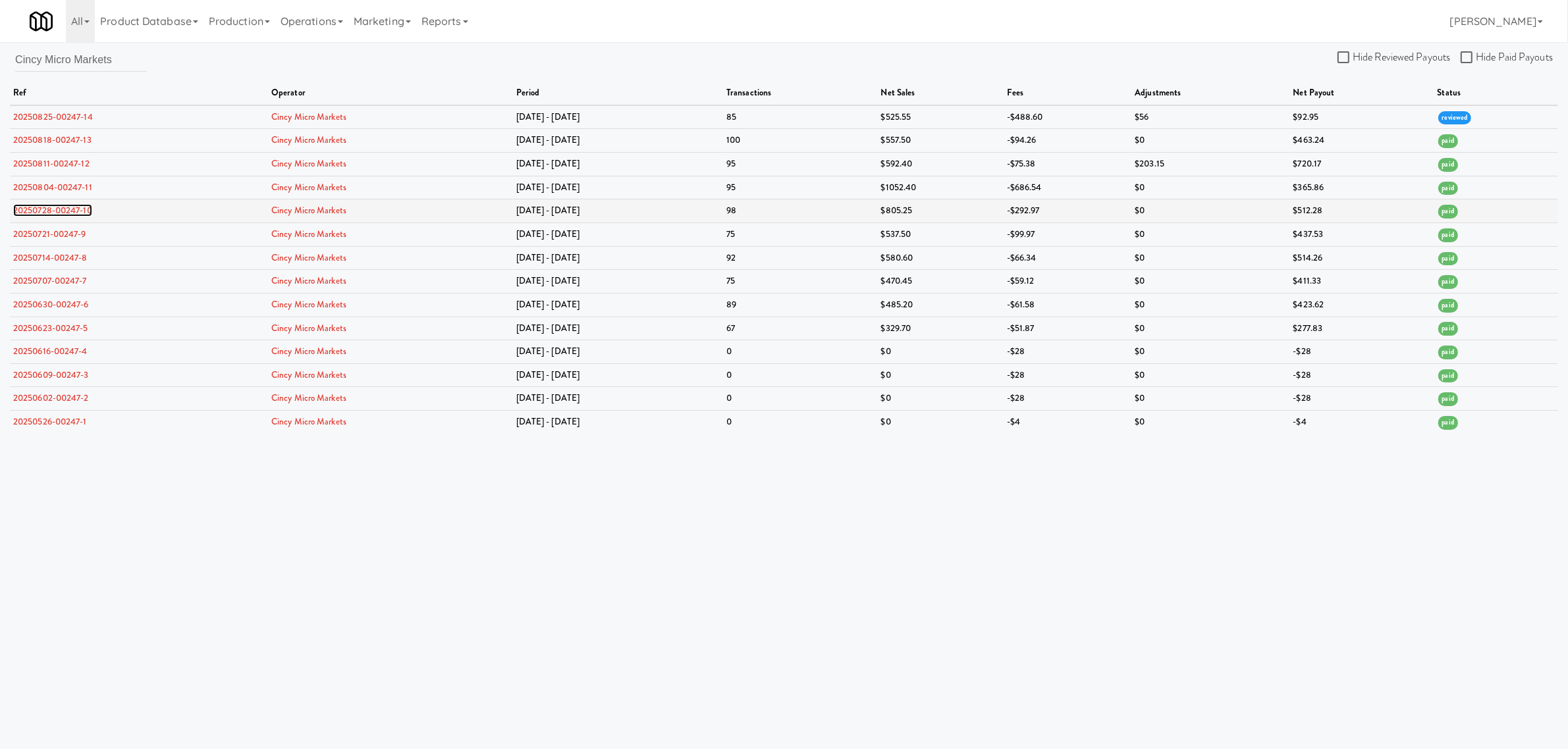
click at [56, 215] on link "20250728-00247-10" at bounding box center [52, 210] width 79 height 12
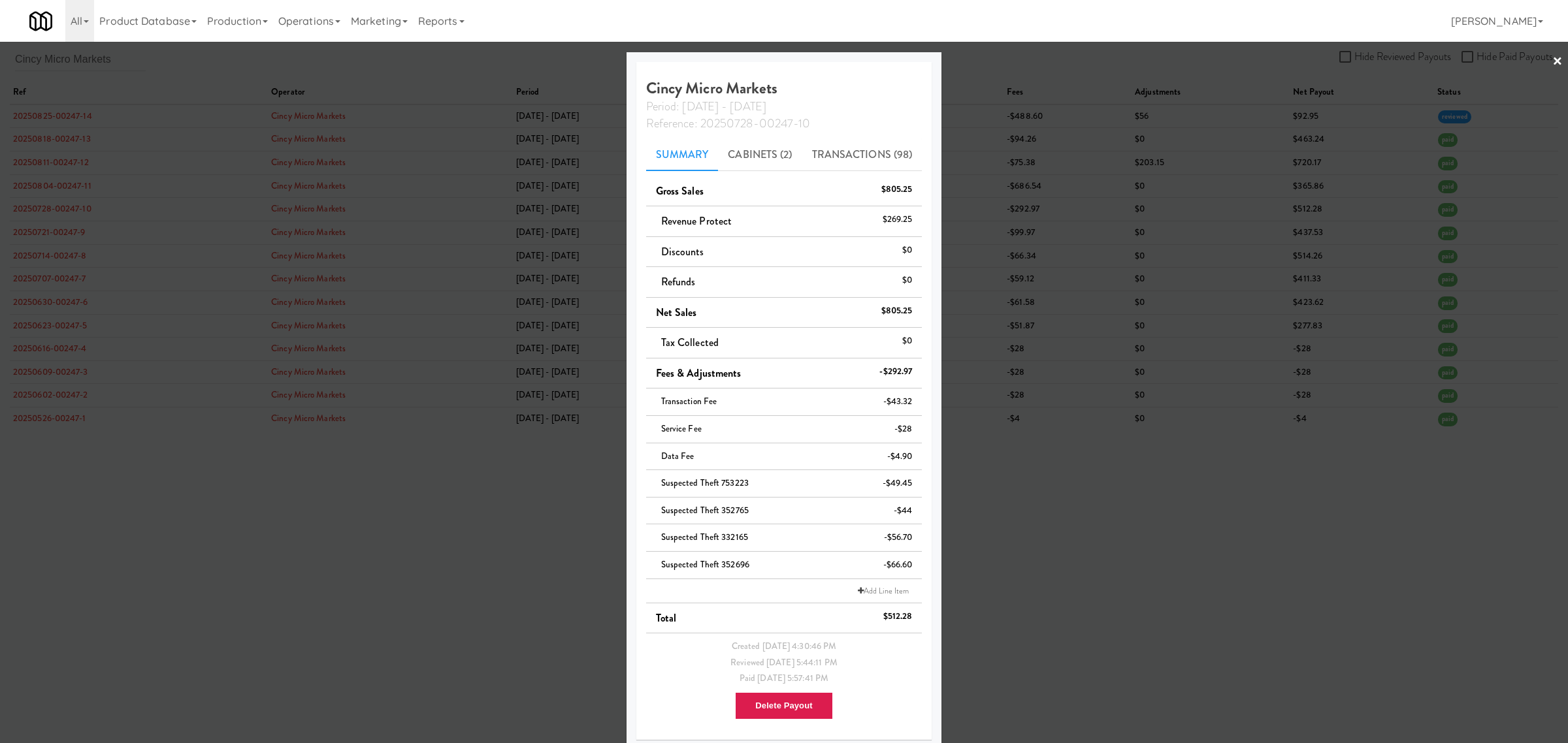
click at [368, 61] on div at bounding box center [784, 371] width 1568 height 743
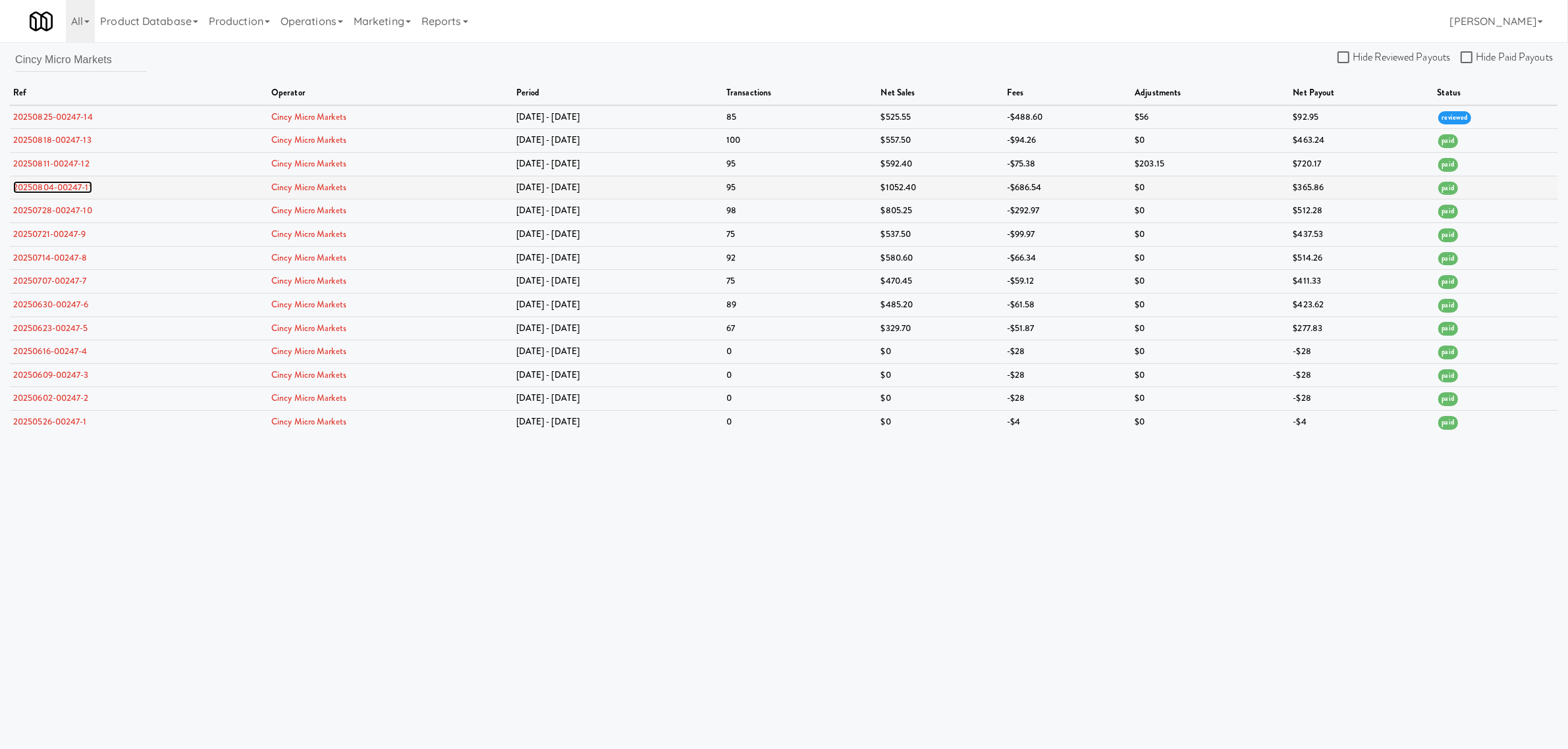
click at [61, 186] on link "20250804-00247-11" at bounding box center [52, 187] width 79 height 12
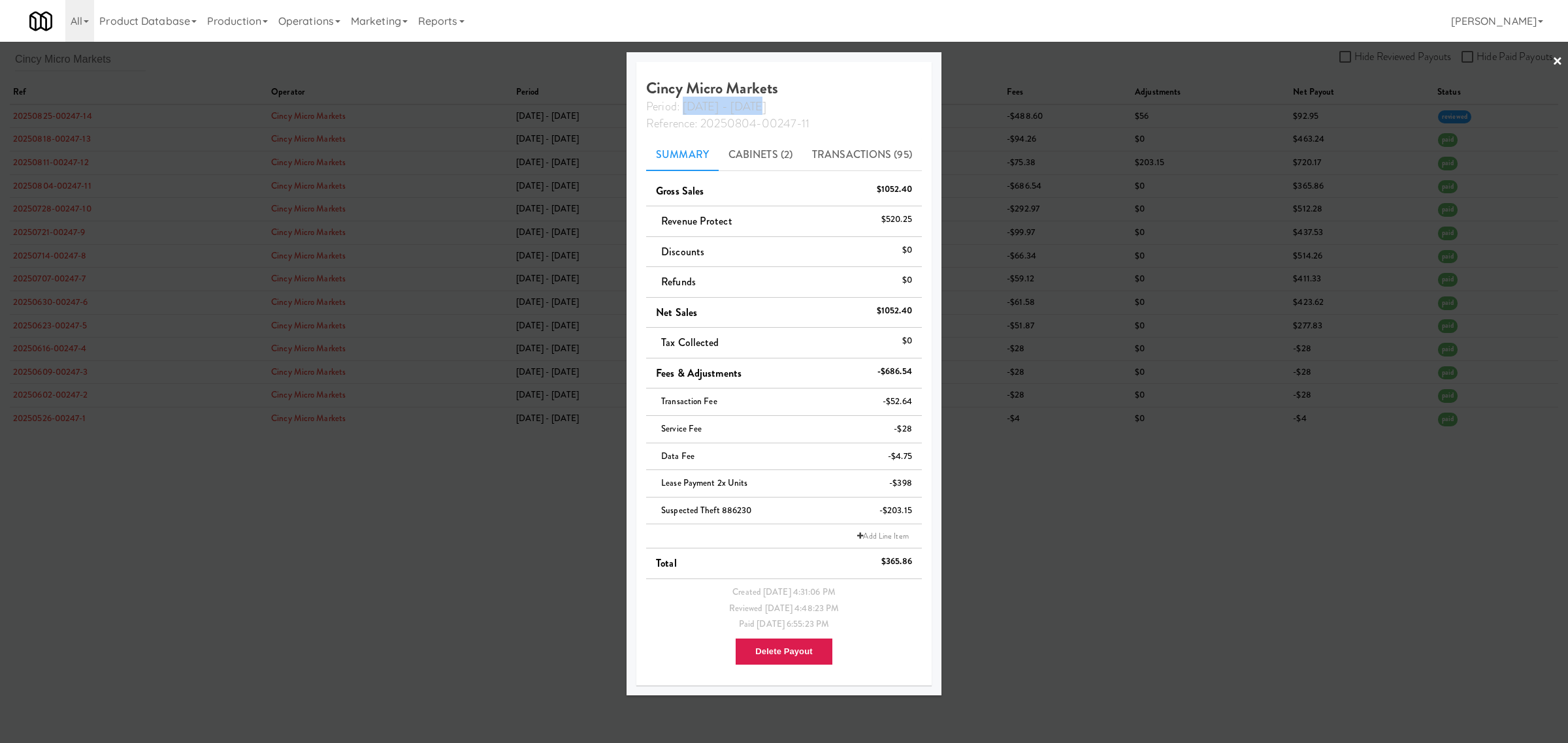
drag, startPoint x: 682, startPoint y: 107, endPoint x: 749, endPoint y: 105, distance: 67.0
click at [749, 105] on span "Period: [DATE] - [DATE]" at bounding box center [706, 106] width 120 height 17
copy span "[DATE] - [DATE]"
click at [120, 59] on div at bounding box center [784, 371] width 1568 height 743
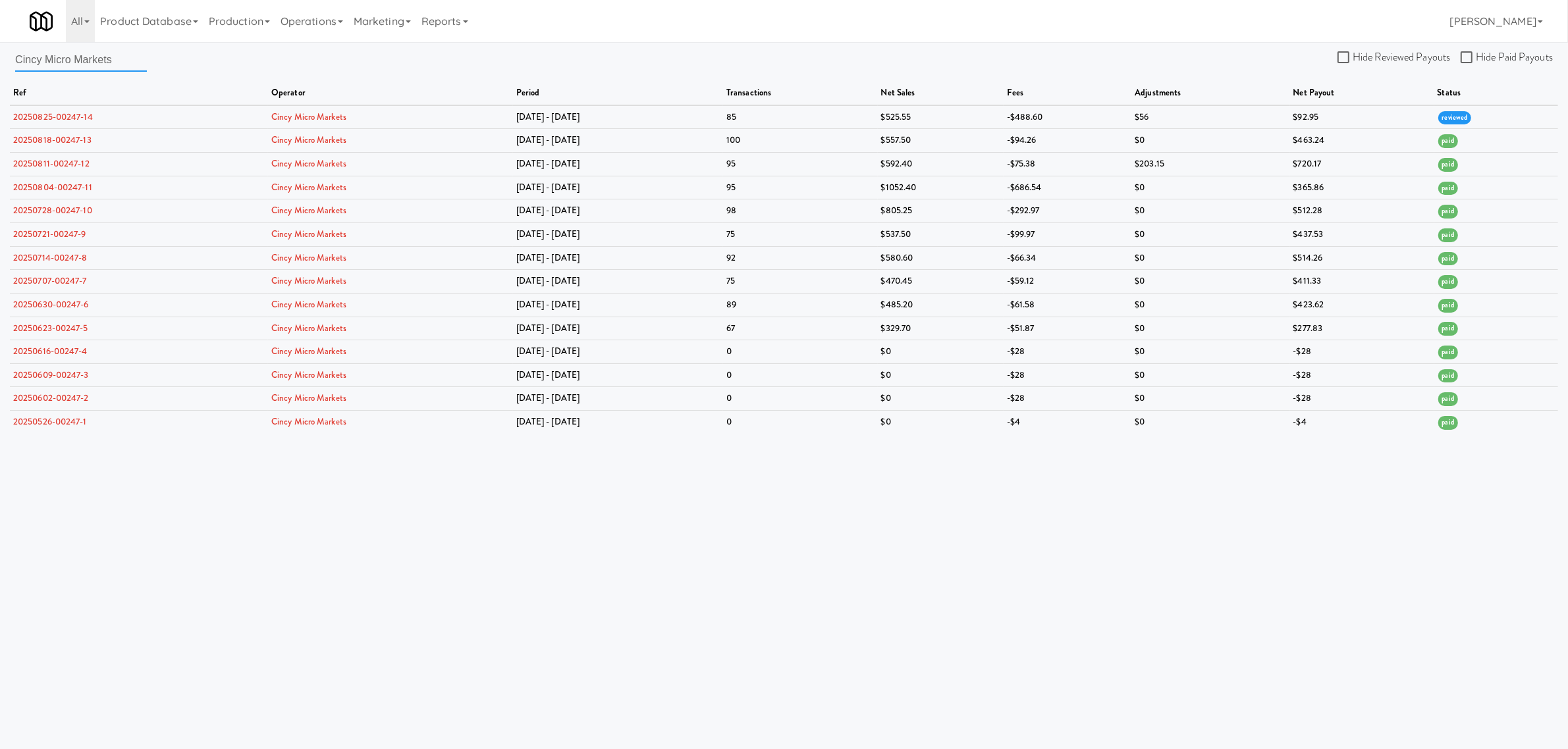
drag, startPoint x: 121, startPoint y: 60, endPoint x: -26, endPoint y: 58, distance: 147.0
click at [0, 58] on html "Okay Okay Select date: previous 2025-Aug next Su Mo Tu We Th Fr Sa 27 28 29 30 …" at bounding box center [784, 374] width 1568 height 749
paste input "H&H Vending"
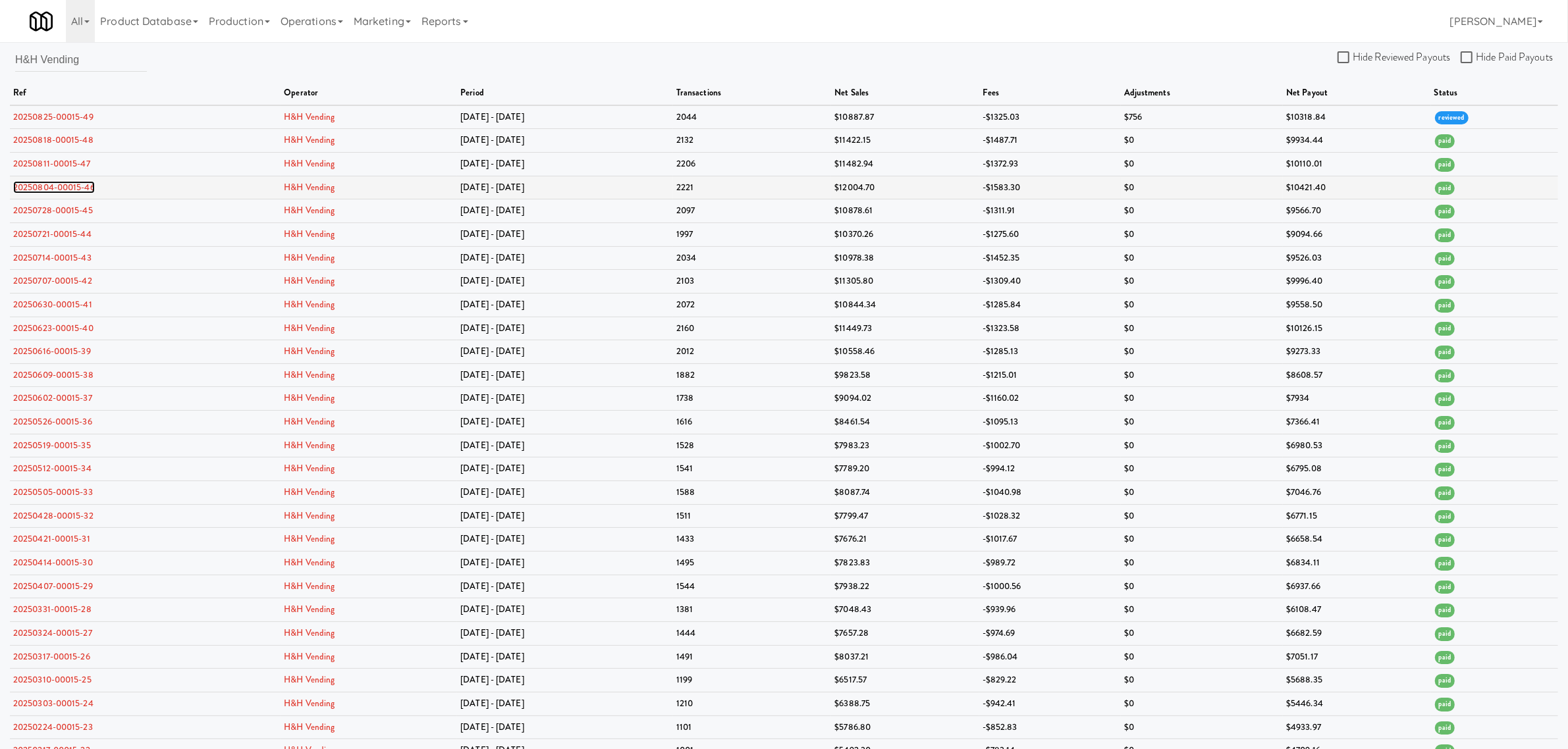
click at [67, 189] on link "20250804-00015-46" at bounding box center [53, 187] width 82 height 12
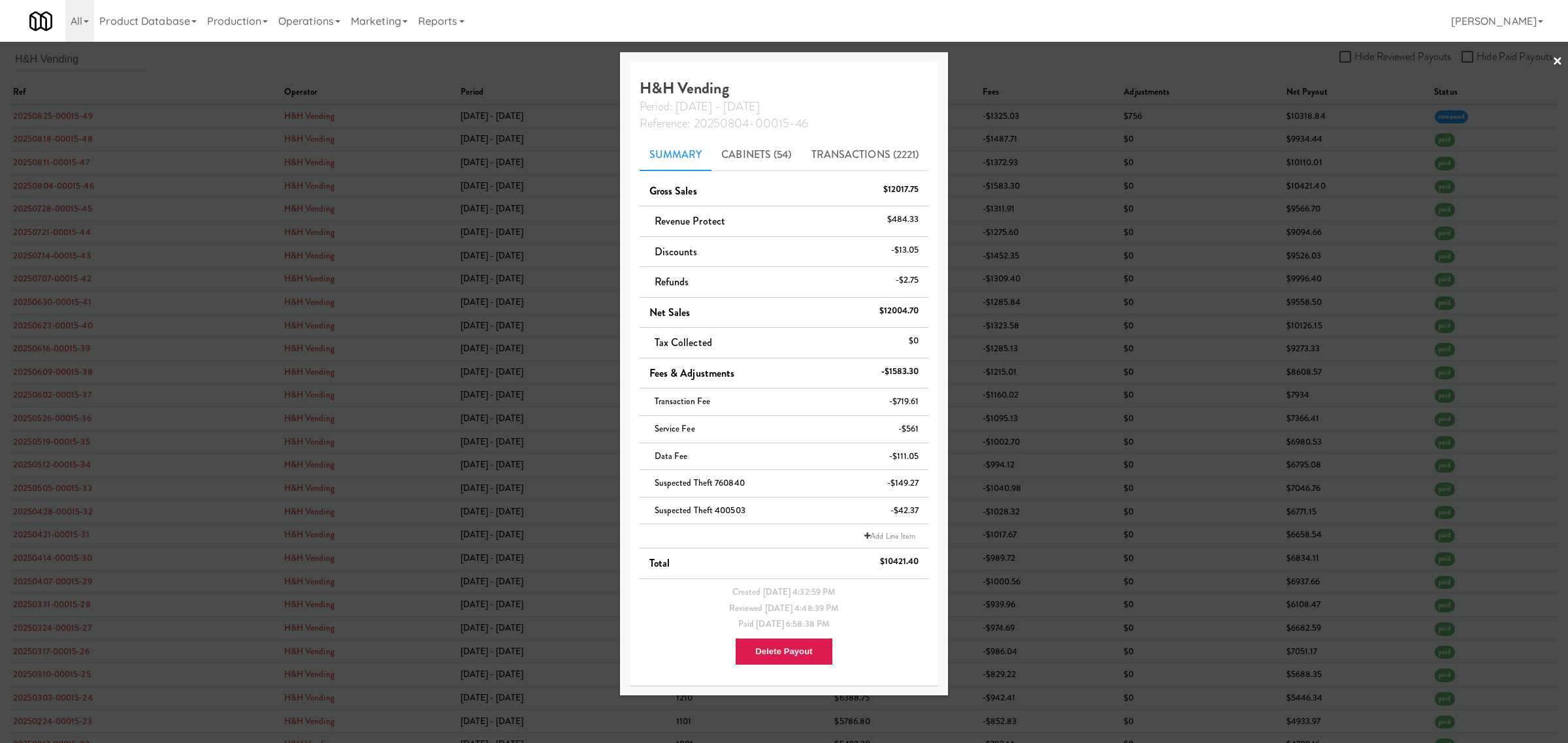
click at [80, 330] on div at bounding box center [784, 371] width 1568 height 743
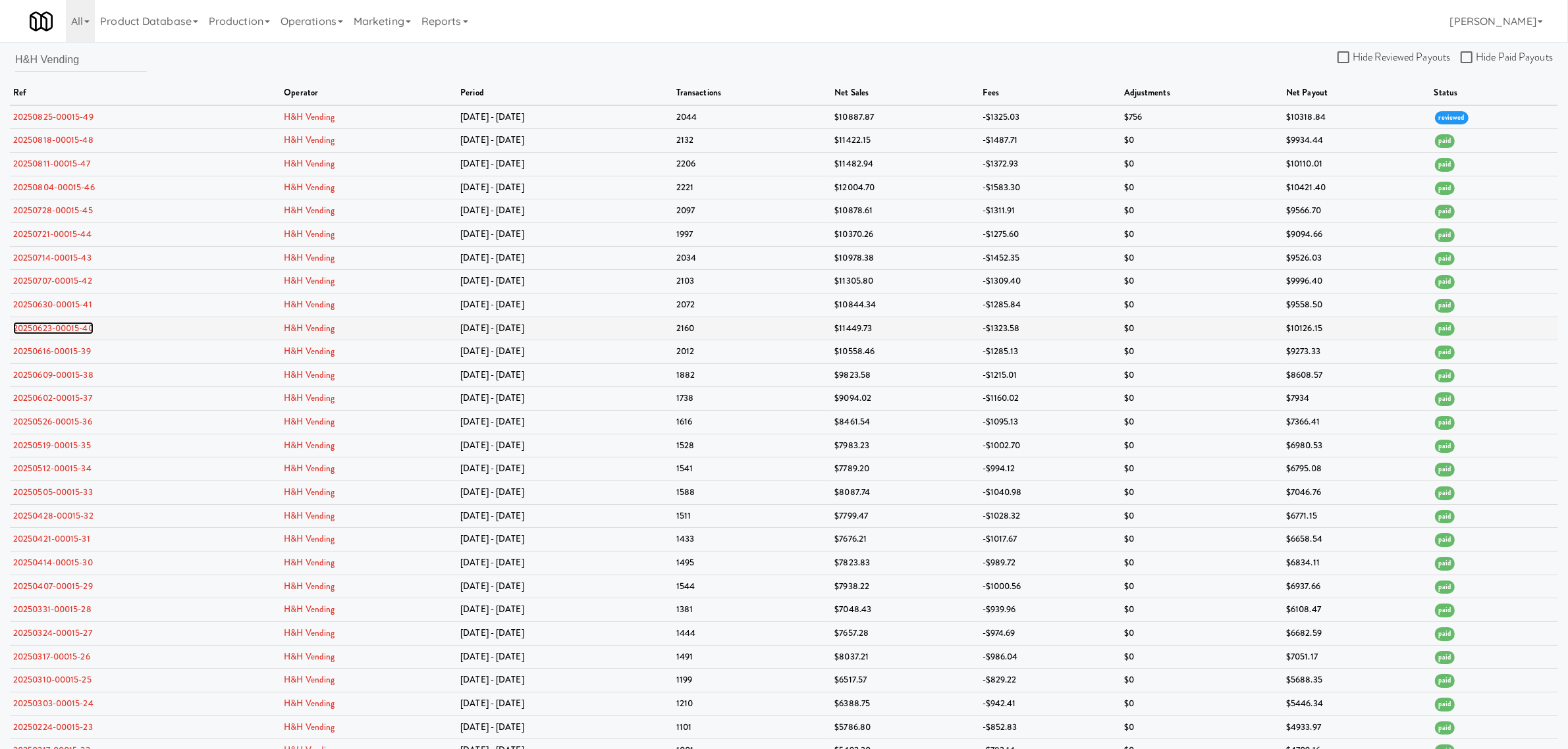
click at [81, 331] on link "20250623-00015-40" at bounding box center [53, 328] width 80 height 12
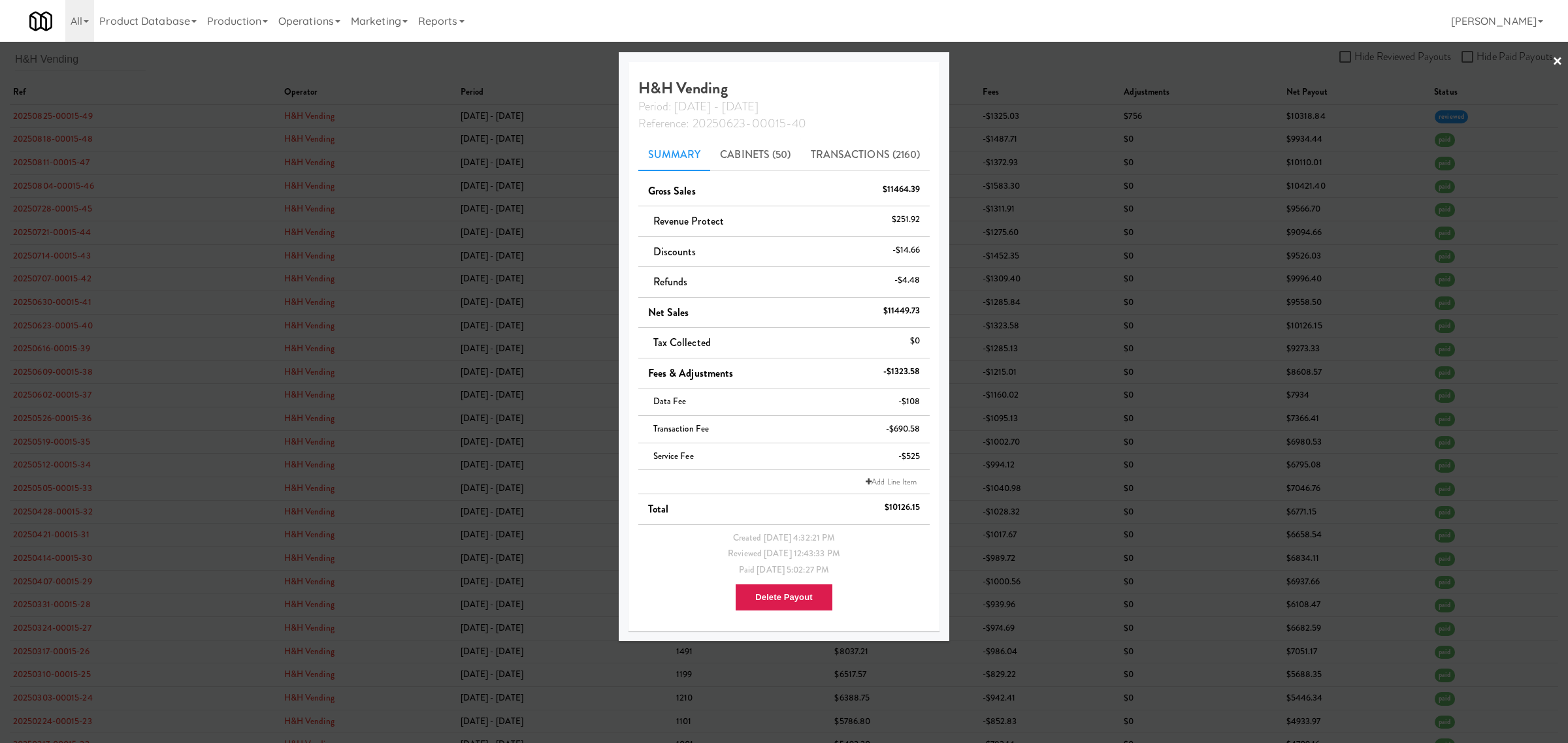
click at [83, 55] on div at bounding box center [784, 371] width 1568 height 743
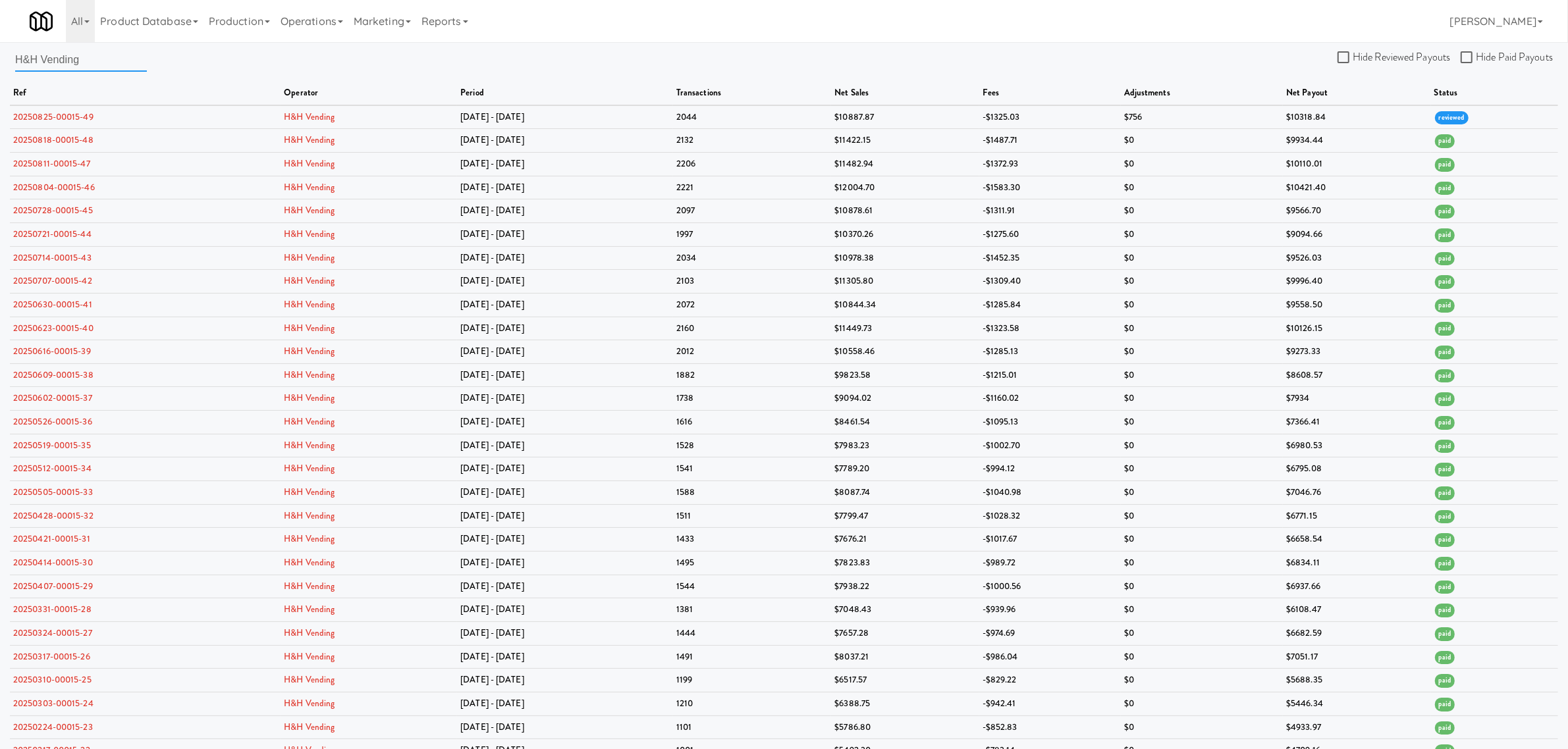
drag, startPoint x: 93, startPoint y: 57, endPoint x: -94, endPoint y: 63, distance: 187.1
click at [0, 63] on html "Okay Okay Select date: previous 2025-Aug next Su Mo Tu We Th Fr Sa 27 28 29 30 …" at bounding box center [784, 374] width 1568 height 749
paste input "Star Family Markets"
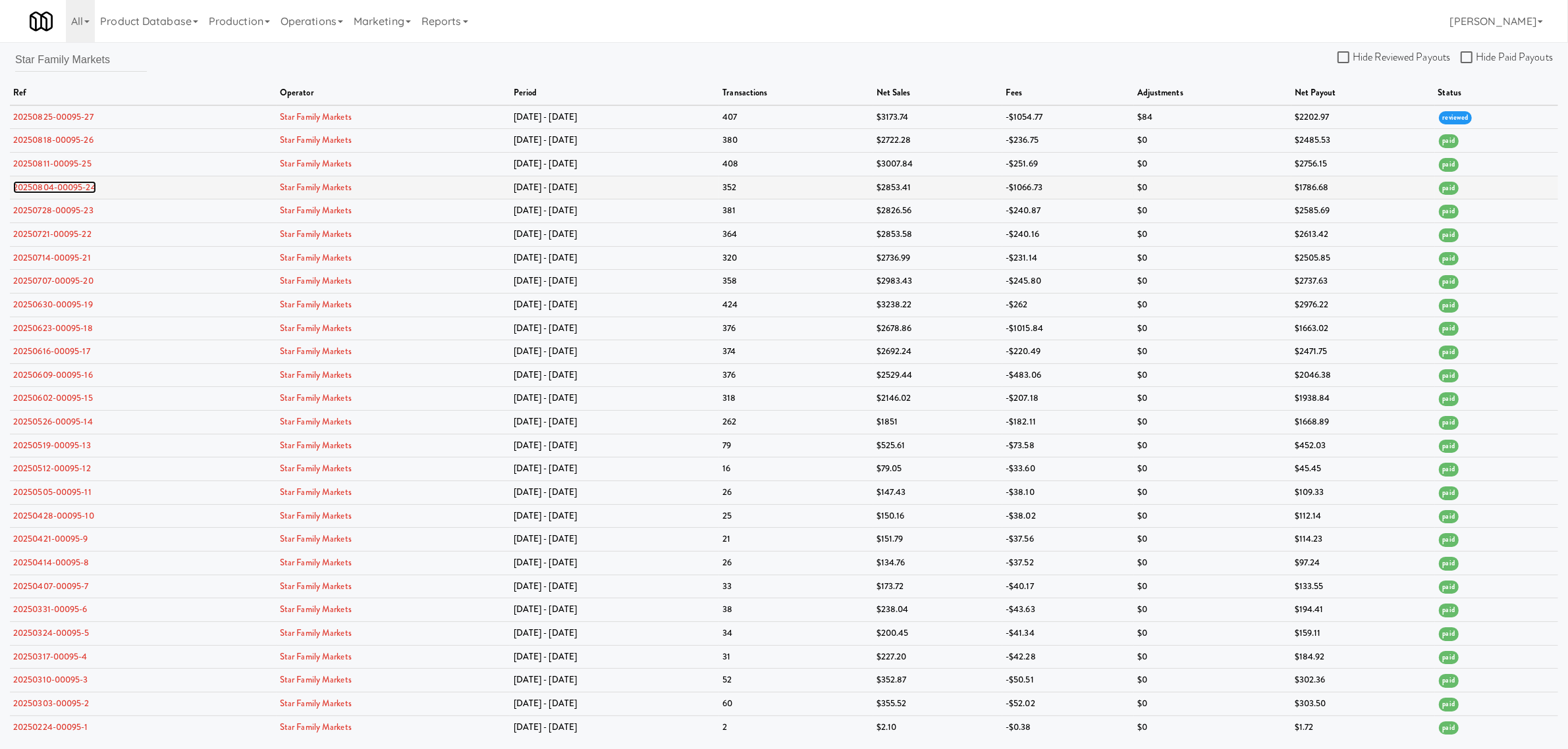
click at [40, 191] on link "20250804-00095-24" at bounding box center [54, 187] width 83 height 12
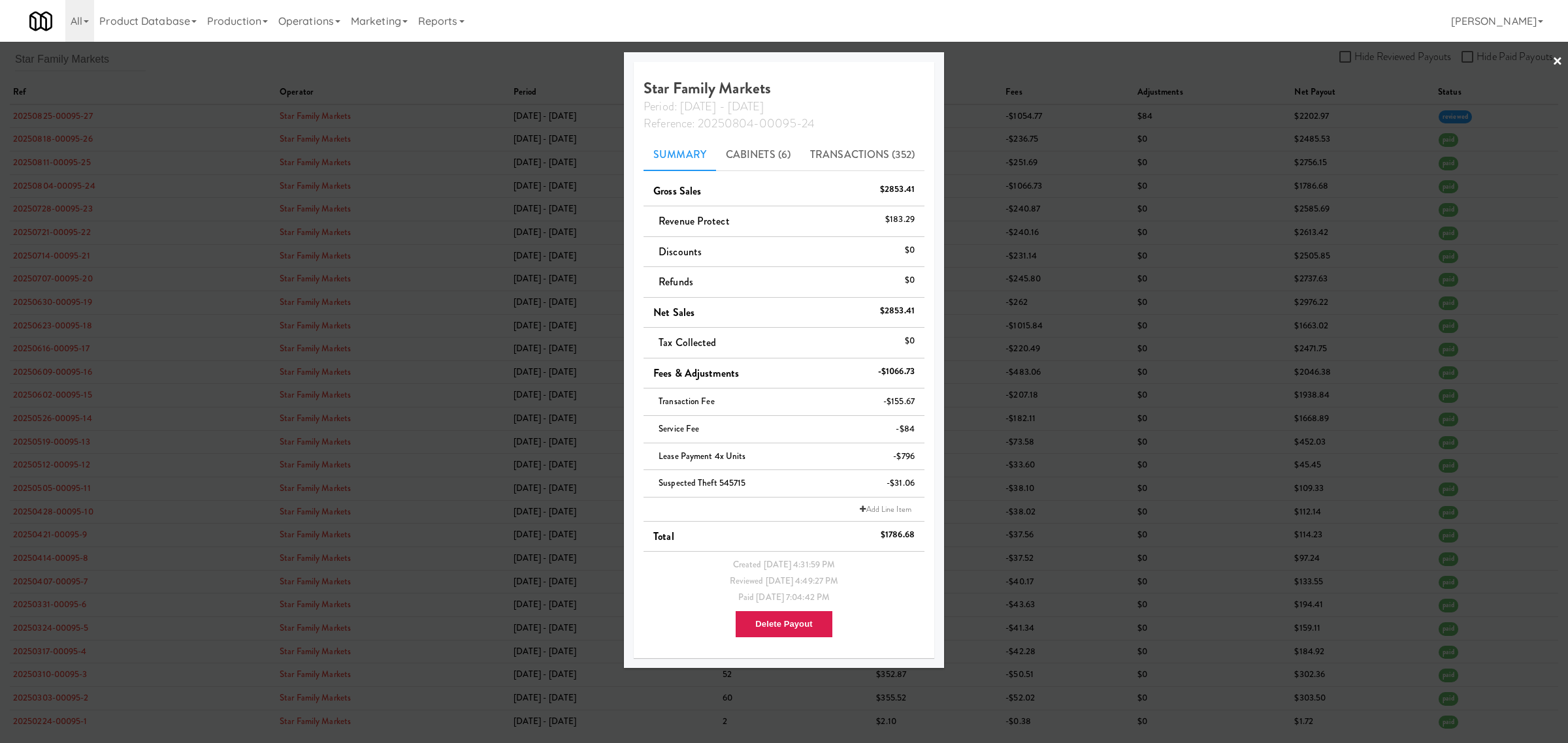
click at [98, 69] on div at bounding box center [784, 371] width 1568 height 743
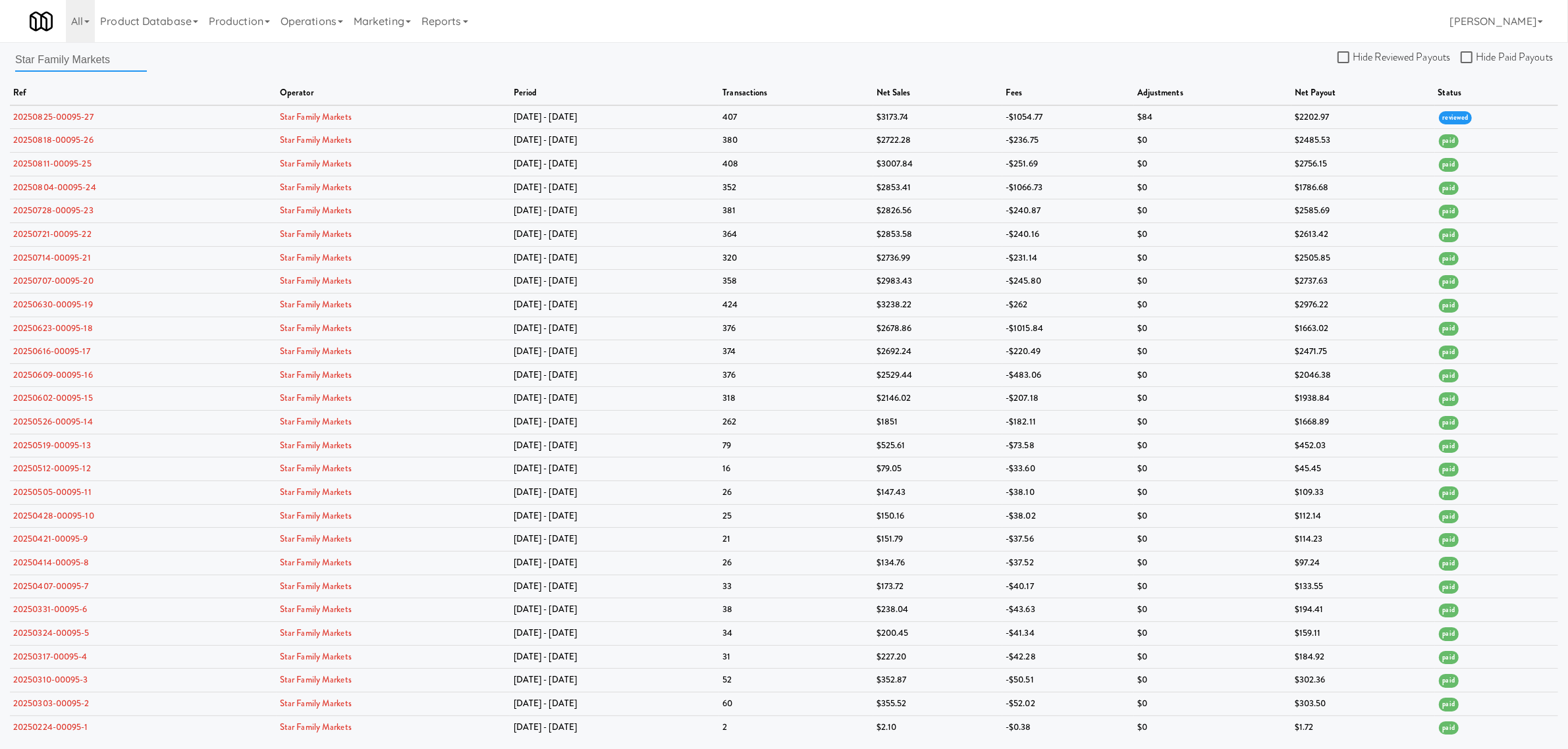
drag, startPoint x: 116, startPoint y: 60, endPoint x: -124, endPoint y: 53, distance: 240.1
click at [0, 53] on html "Okay Okay Select date: previous 2025-Aug next Su Mo Tu We Th Fr Sa 27 28 29 30 …" at bounding box center [784, 374] width 1568 height 749
paste input "The Vending Corner"
click at [60, 189] on link "20250804-00097-24" at bounding box center [54, 187] width 82 height 12
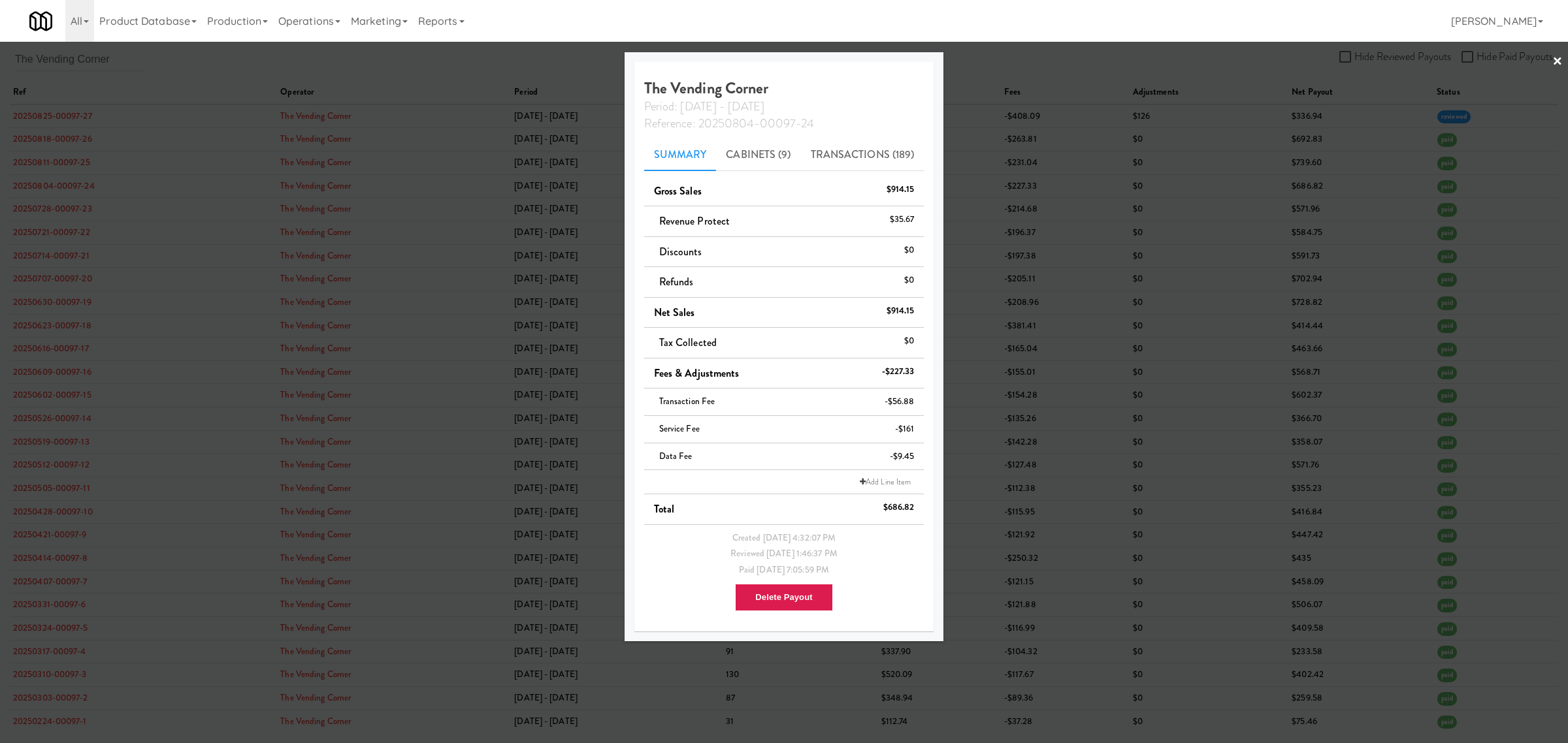
click at [152, 66] on div at bounding box center [784, 371] width 1568 height 743
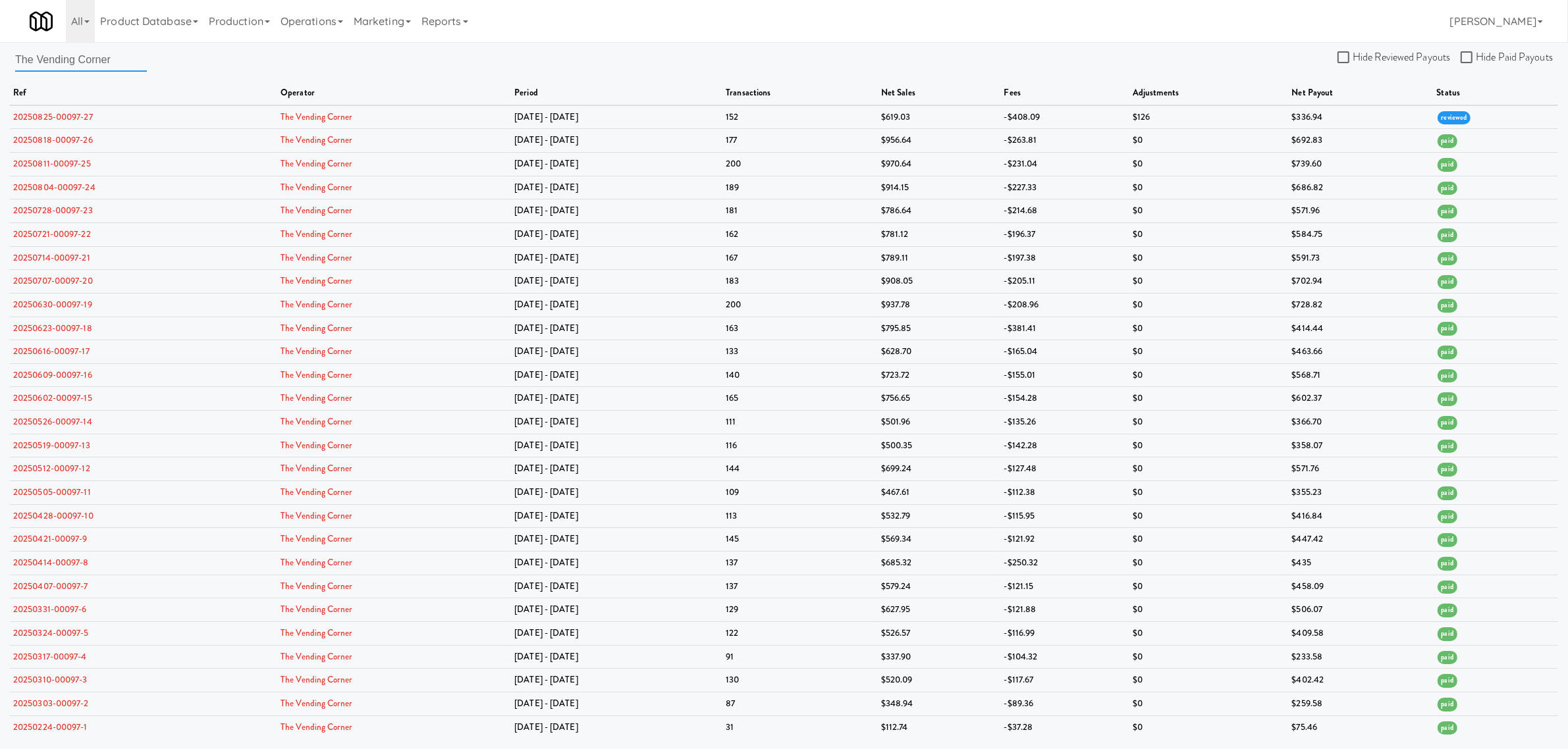
click at [128, 64] on input "The Vending Corner" at bounding box center [81, 60] width 131 height 24
drag, startPoint x: 128, startPoint y: 64, endPoint x: -2, endPoint y: 60, distance: 130.1
click at [0, 60] on html "Okay Okay Select date: previous 2025-Aug next Su Mo Tu We Th Fr Sa 27 28 29 30 …" at bounding box center [784, 374] width 1568 height 749
type input "lease"
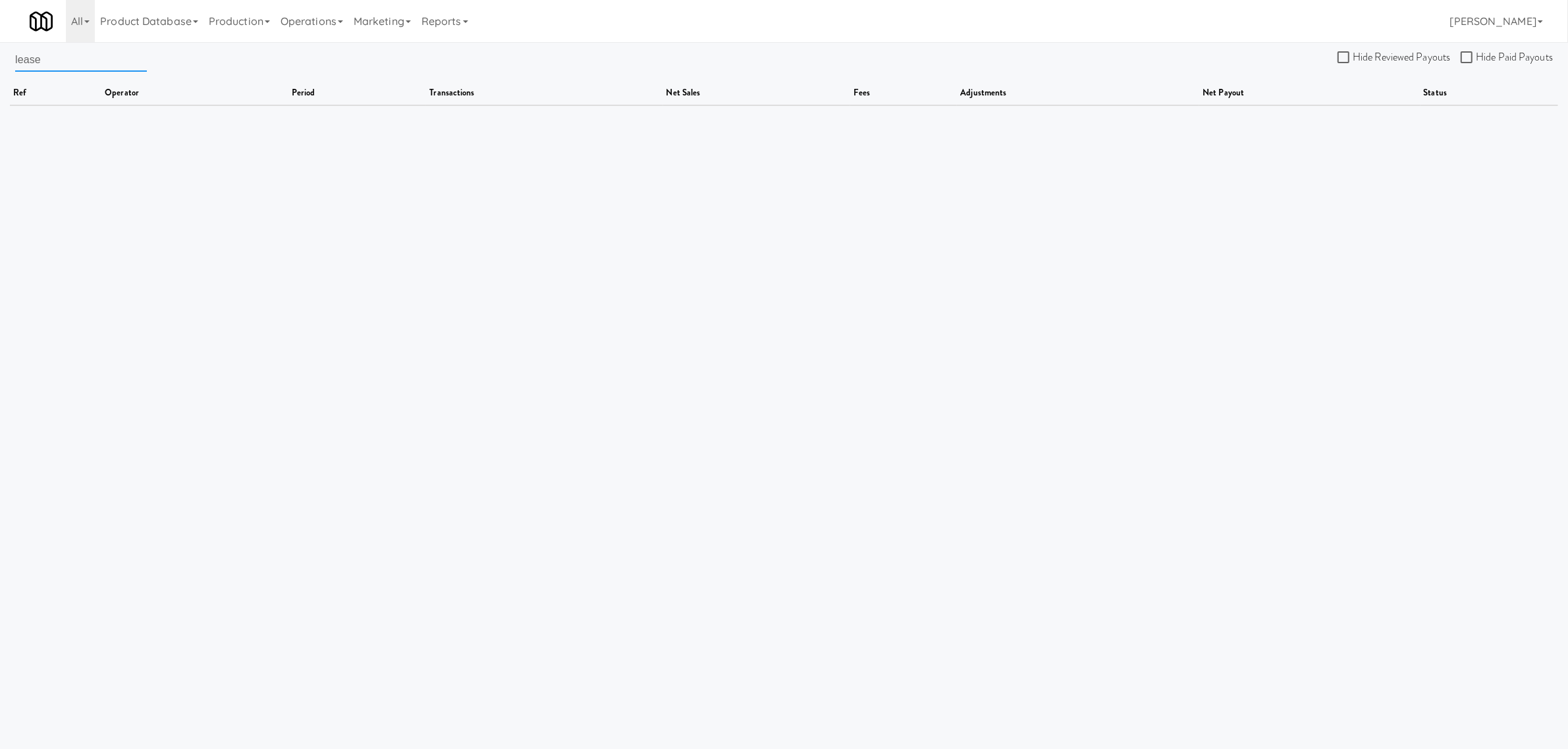
drag, startPoint x: 53, startPoint y: 55, endPoint x: -40, endPoint y: 56, distance: 93.0
click at [0, 56] on html "Okay Okay Select date: previous 2025-Aug next Su Mo Tu We Th Fr Sa 27 28 29 30 …" at bounding box center [784, 374] width 1568 height 749
click at [467, 17] on link "Reports" at bounding box center [444, 21] width 57 height 42
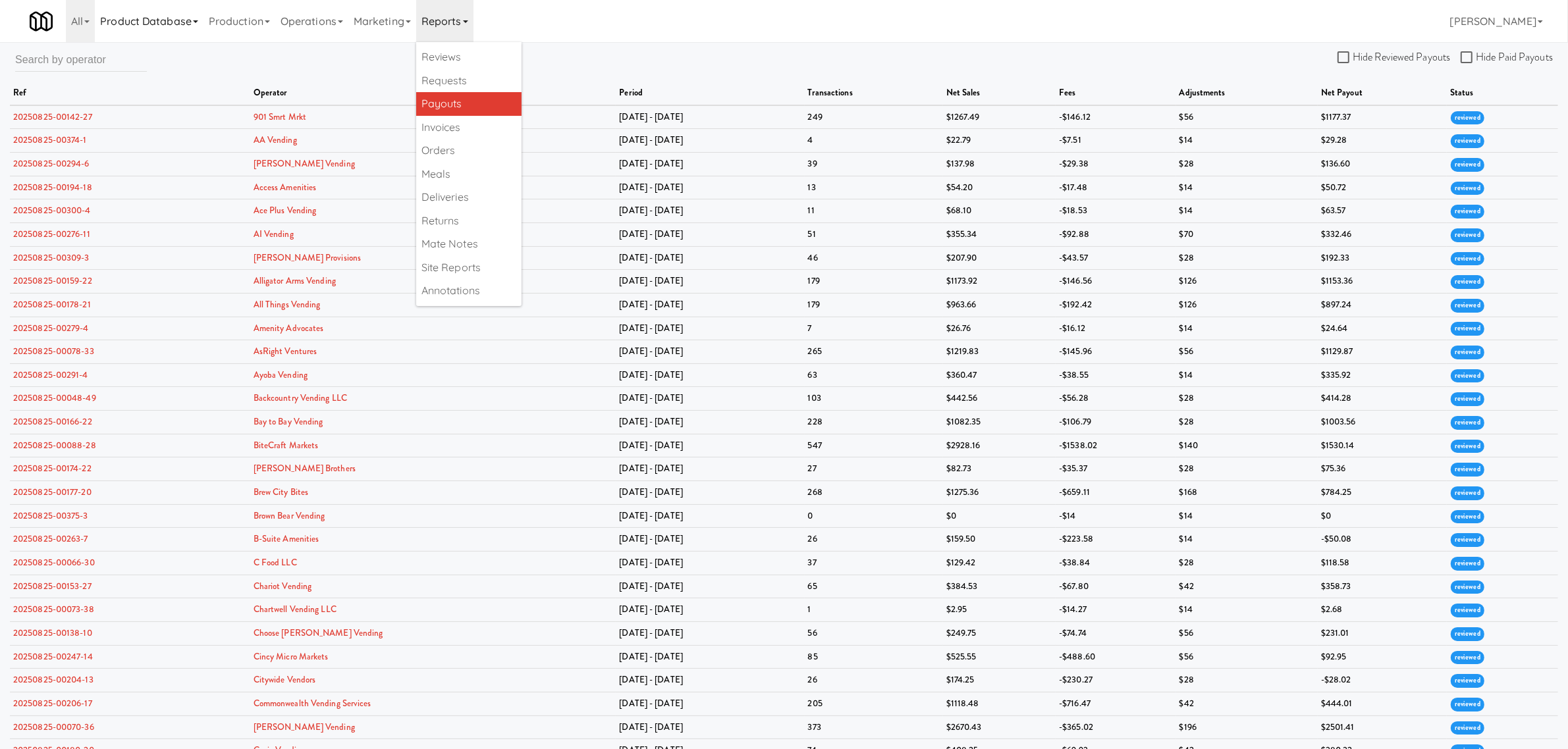
click at [179, 17] on link "Product Database" at bounding box center [149, 21] width 108 height 42
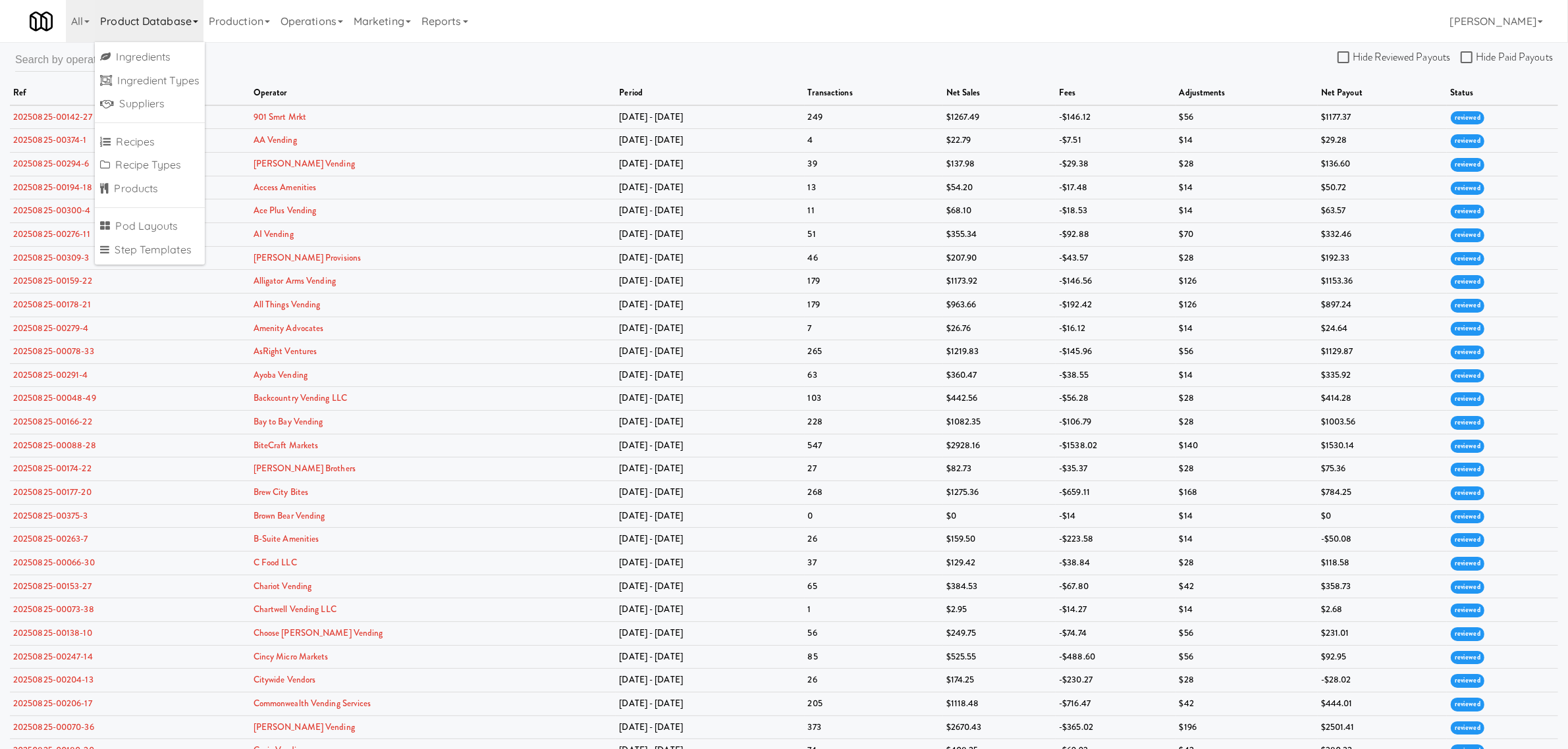
click at [658, 18] on div "All 325 Vending [URL][DOMAIN_NAME] 901 Smrt Mrkt [URL][DOMAIN_NAME] 9518002 [GE…" at bounding box center [784, 21] width 1508 height 42
